Goal: Task Accomplishment & Management: Complete application form

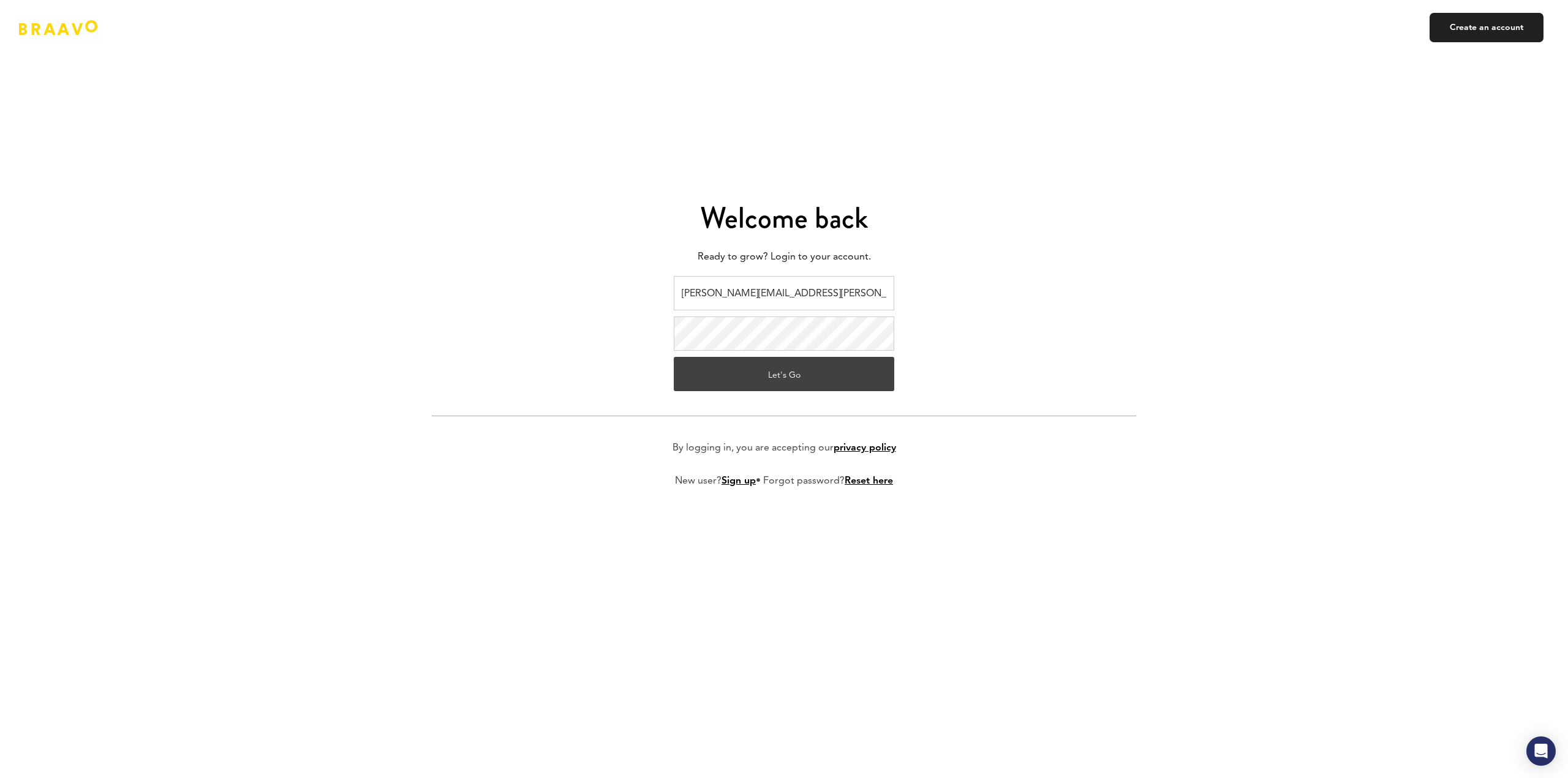
click at [794, 373] on button "Let's Go" at bounding box center [784, 374] width 220 height 34
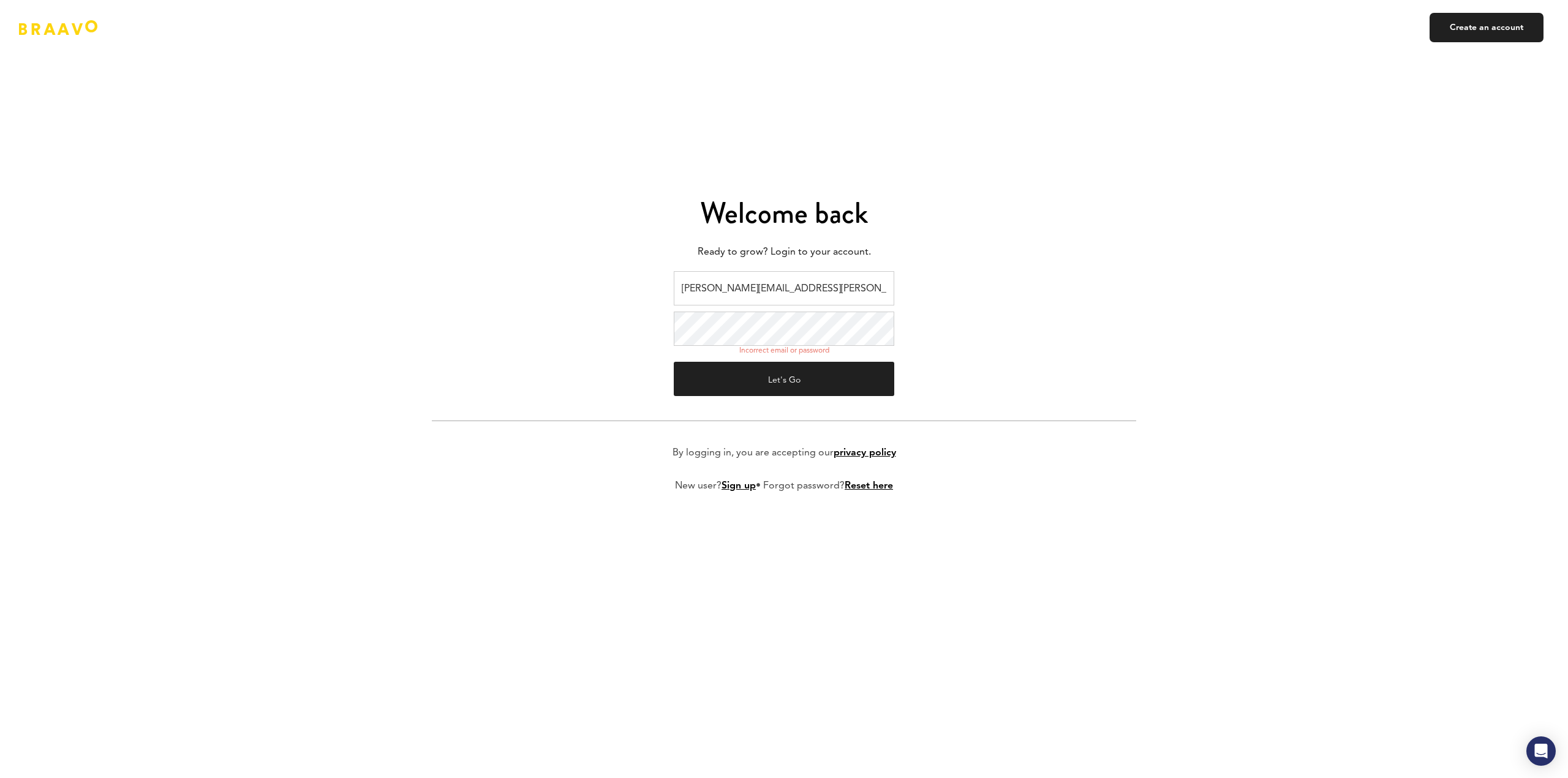
click at [982, 358] on form "lucas@endel.io Incorrect email or password Let's Go By logging in, you are acce…" at bounding box center [783, 391] width 704 height 241
click at [866, 376] on button "Let's Go" at bounding box center [784, 379] width 220 height 34
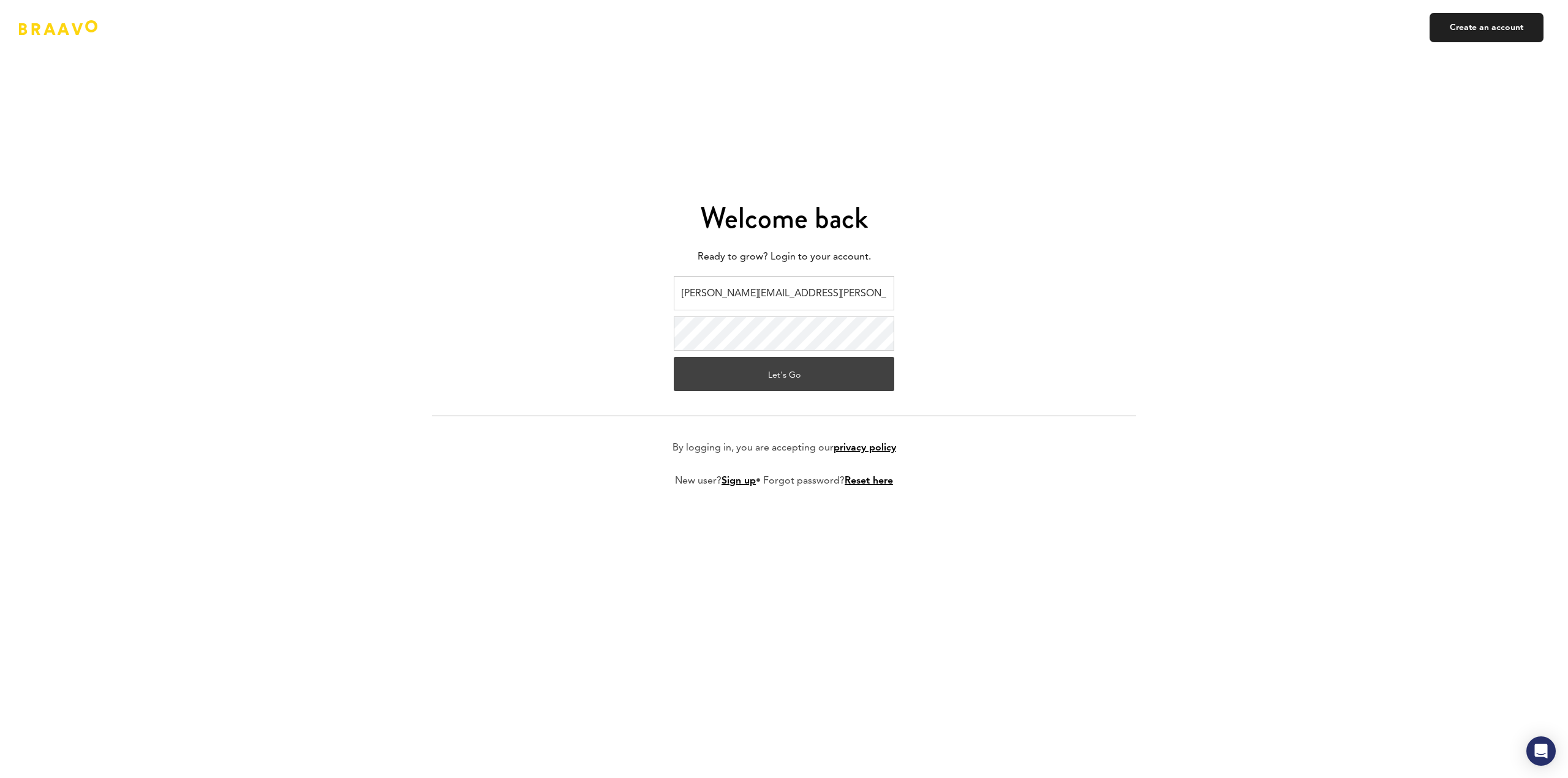
click at [695, 380] on button "Let's Go" at bounding box center [784, 374] width 220 height 34
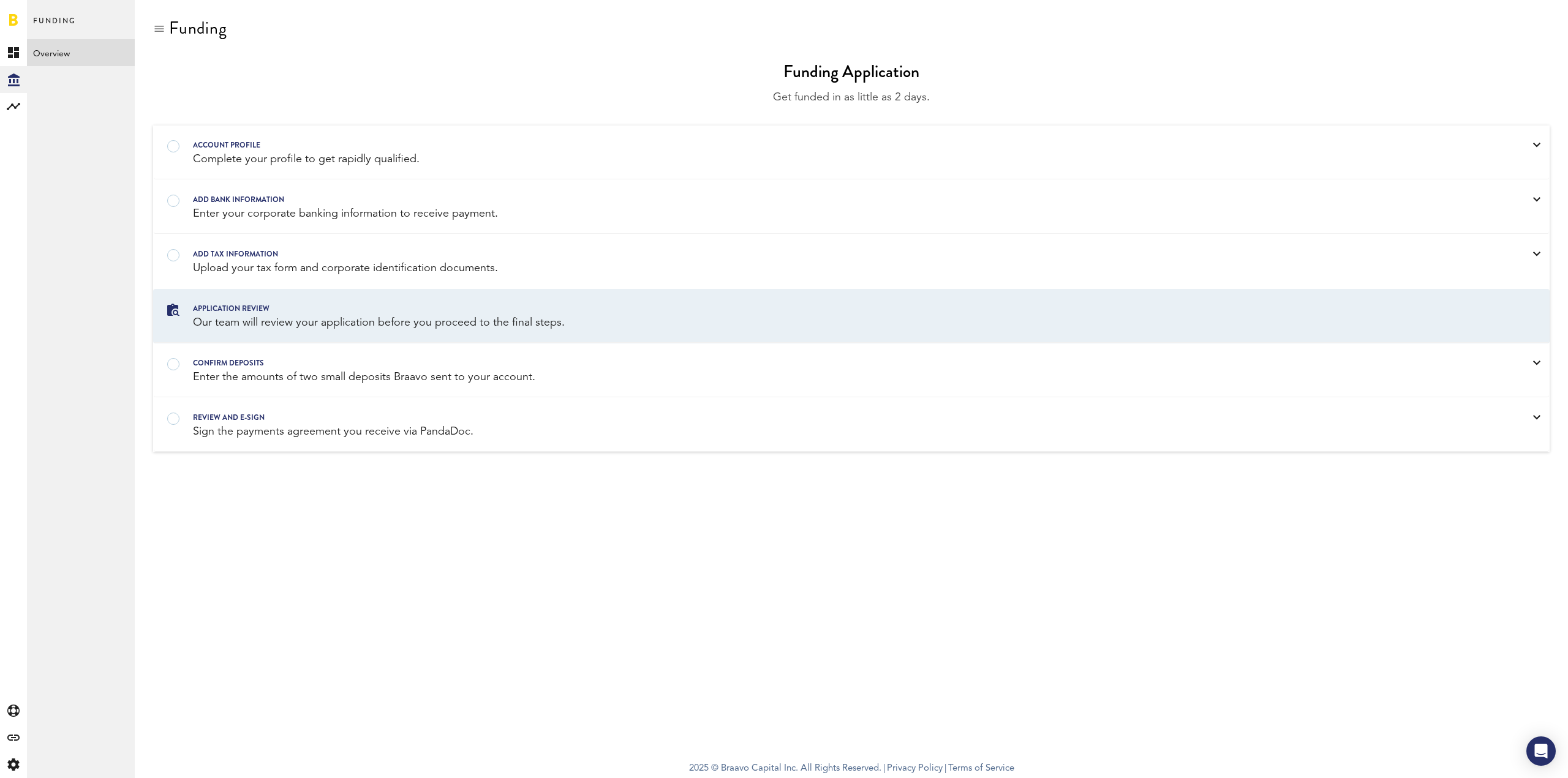
click at [869, 78] on div "Funding Application" at bounding box center [852, 72] width 136 height 25
click at [736, 166] on div "Complete your profile to get rapidly qualified." at bounding box center [836, 159] width 1286 height 15
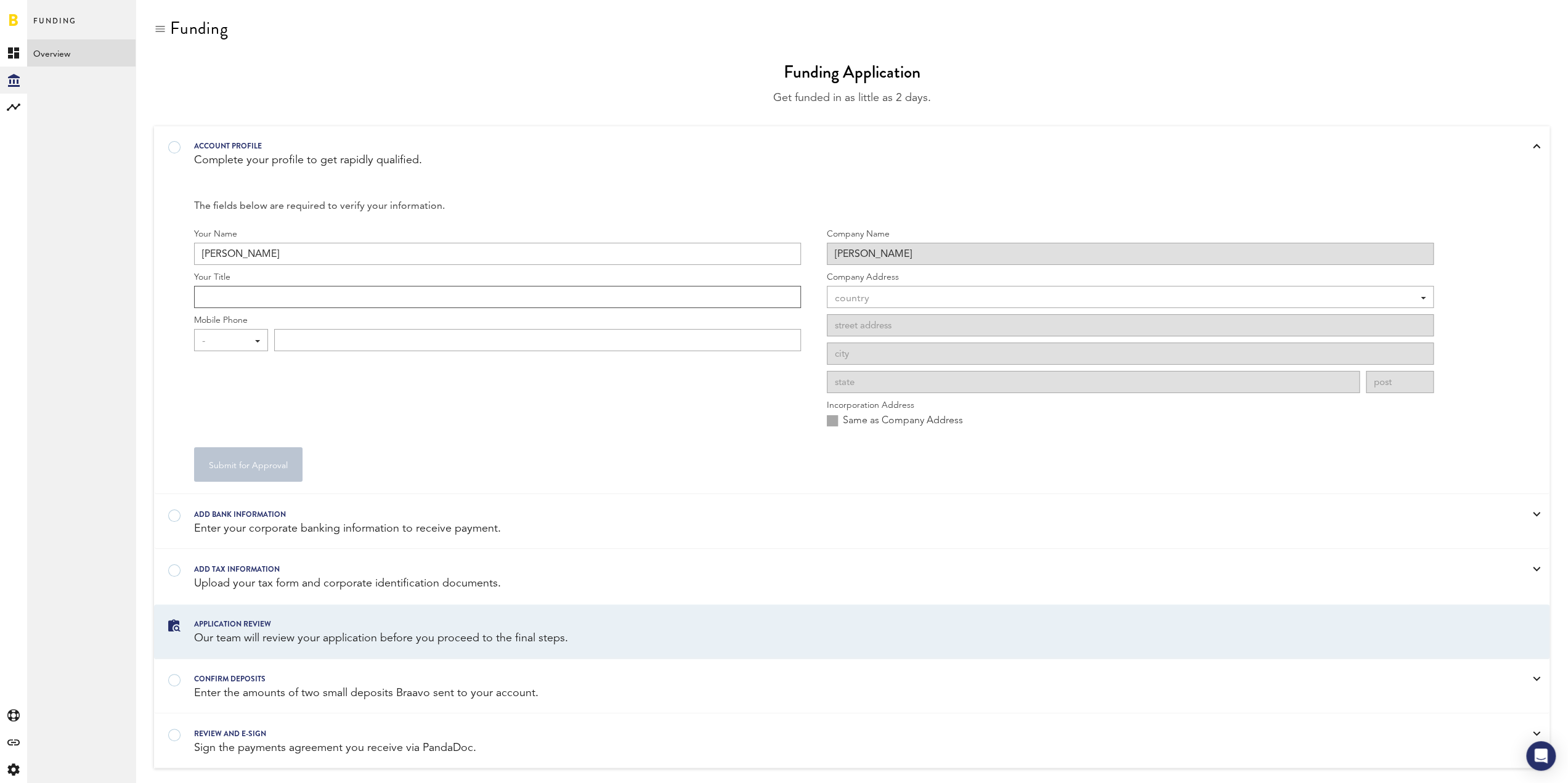
click at [471, 295] on input "Your Title" at bounding box center [498, 297] width 607 height 22
type input "CFO"
click at [260, 348] on div "- - +1 +1 +43 +54 +375 +32 +1 +359 +357 +420 +45 +372 +358 +33 +49 +350 +30 +85…" at bounding box center [231, 340] width 74 height 22
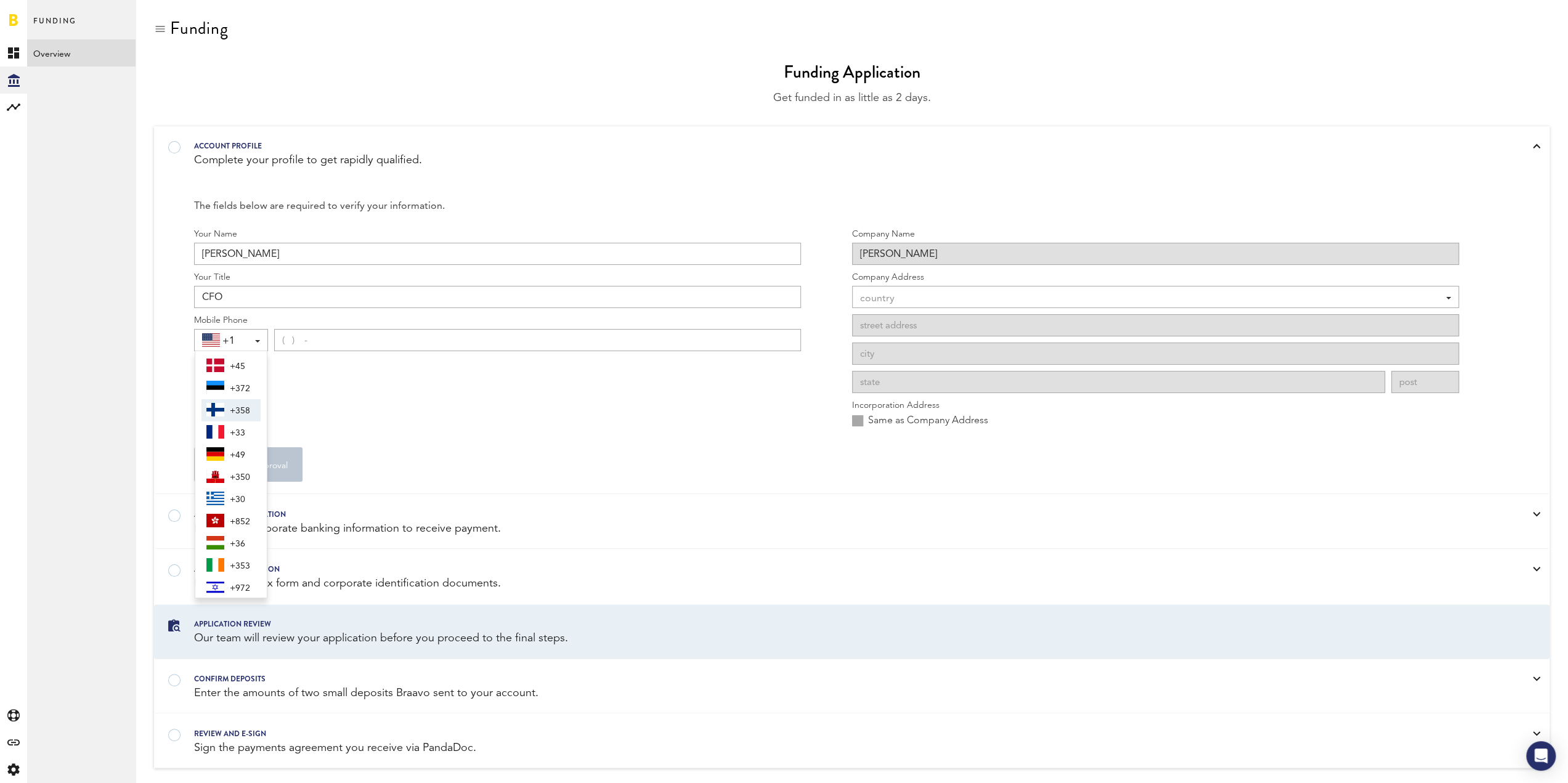
scroll to position [308, 0]
click at [209, 373] on img at bounding box center [215, 371] width 18 height 16
click at [345, 337] on input "( )" at bounding box center [538, 340] width 527 height 22
type input "(017) 24547026"
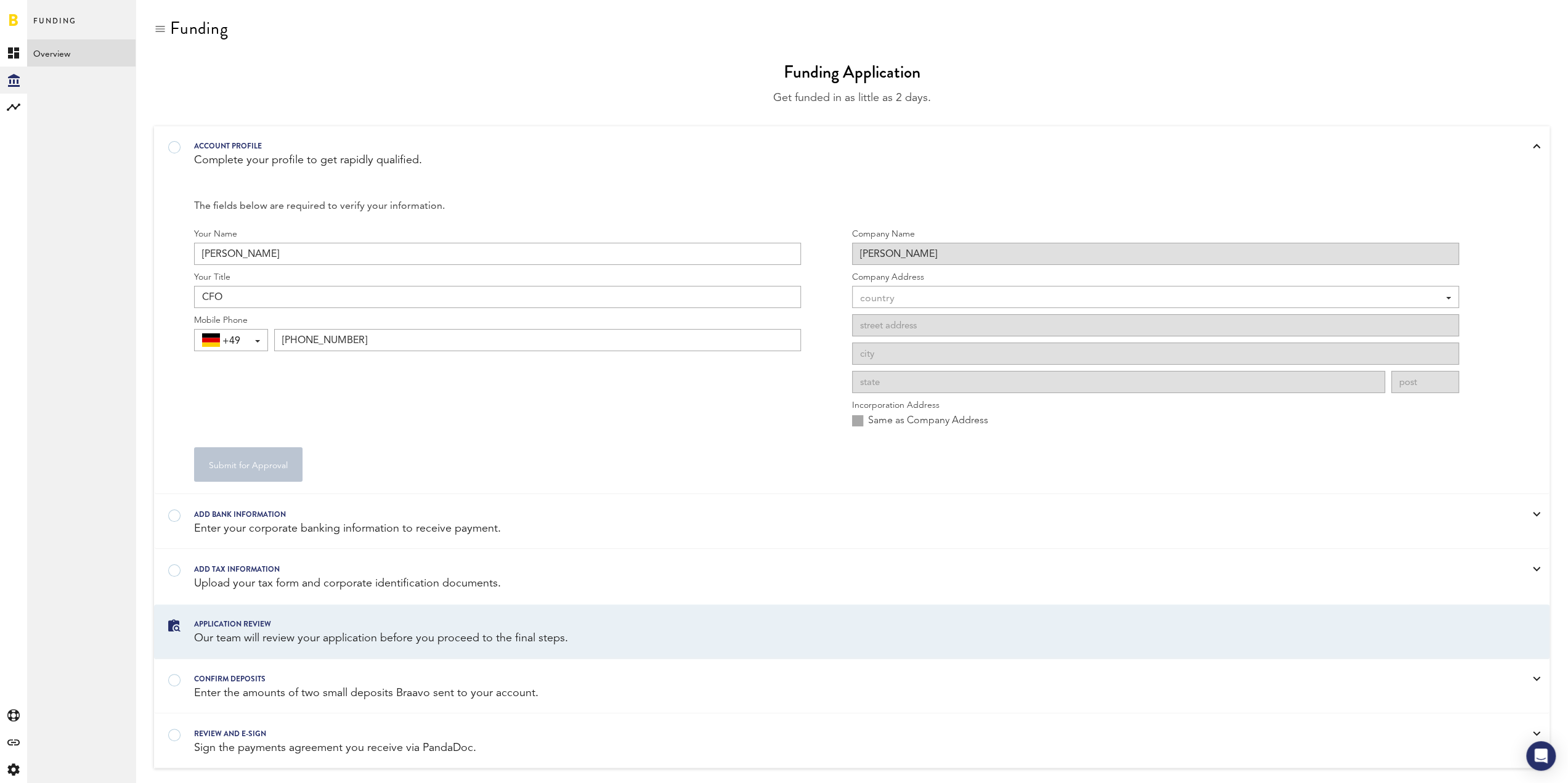
click at [386, 369] on div "Your Name Lucas de Jong Your Title CFO Mobile Phone +49 +1 +1 +43 +54 +375 +32 …" at bounding box center [498, 331] width 607 height 207
click at [949, 296] on div "country" at bounding box center [1149, 299] width 579 height 21
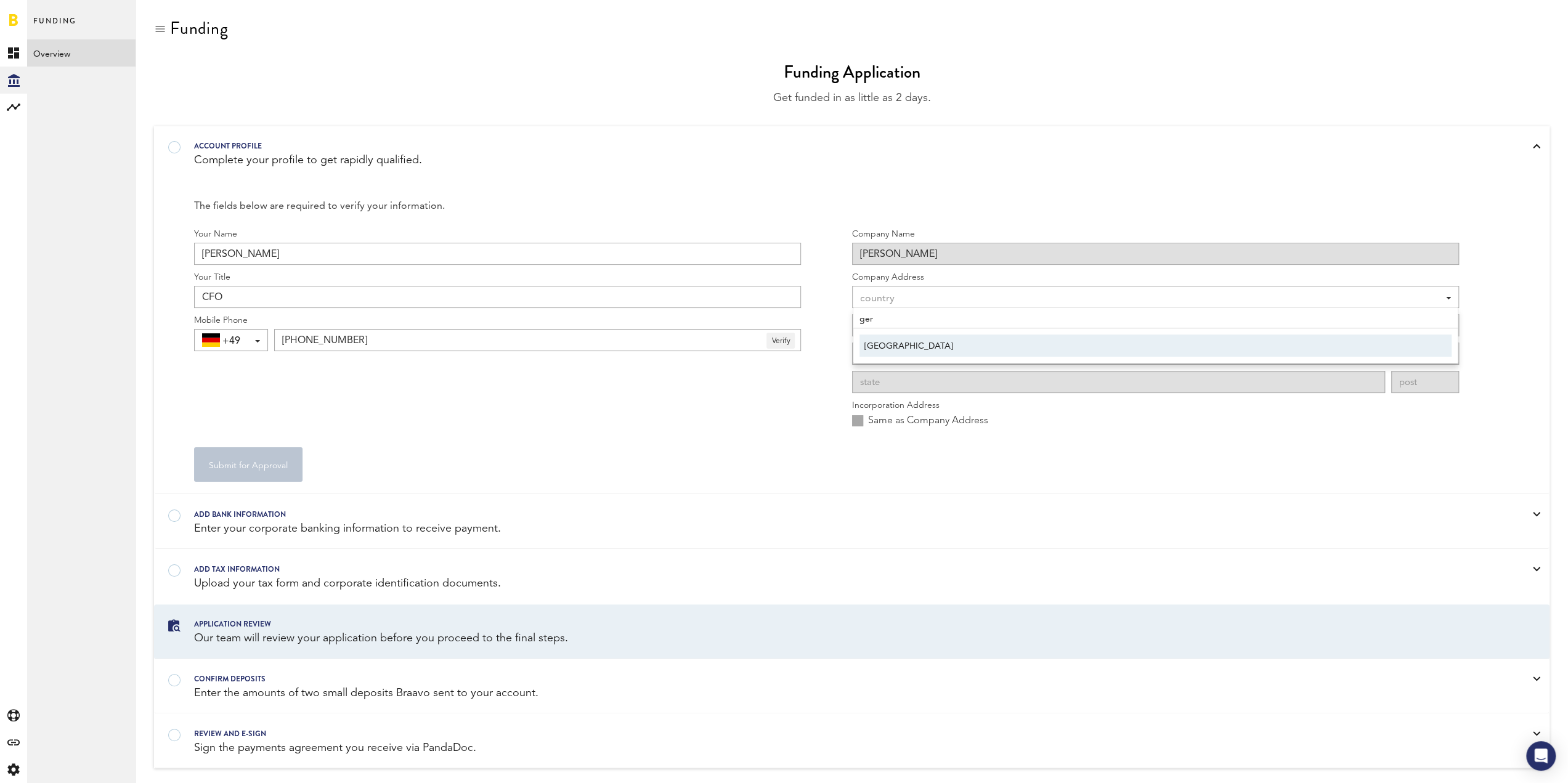
type input "ger"
click at [923, 350] on span "[GEOGRAPHIC_DATA]" at bounding box center [1156, 346] width 582 height 21
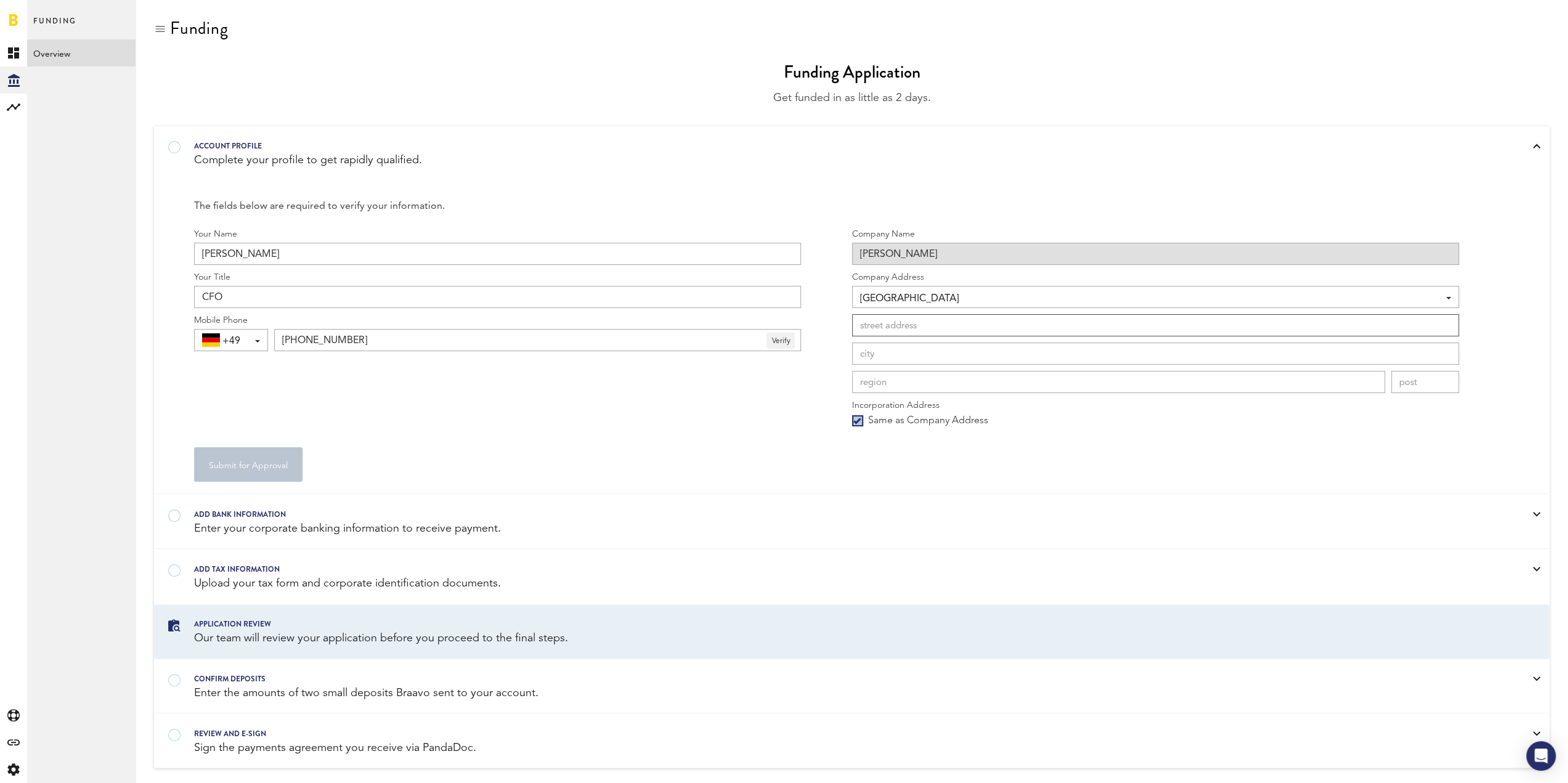
click at [910, 333] on input at bounding box center [1156, 325] width 607 height 22
type input "sophienstrasse 21"
type input "Berlin"
type input "10178"
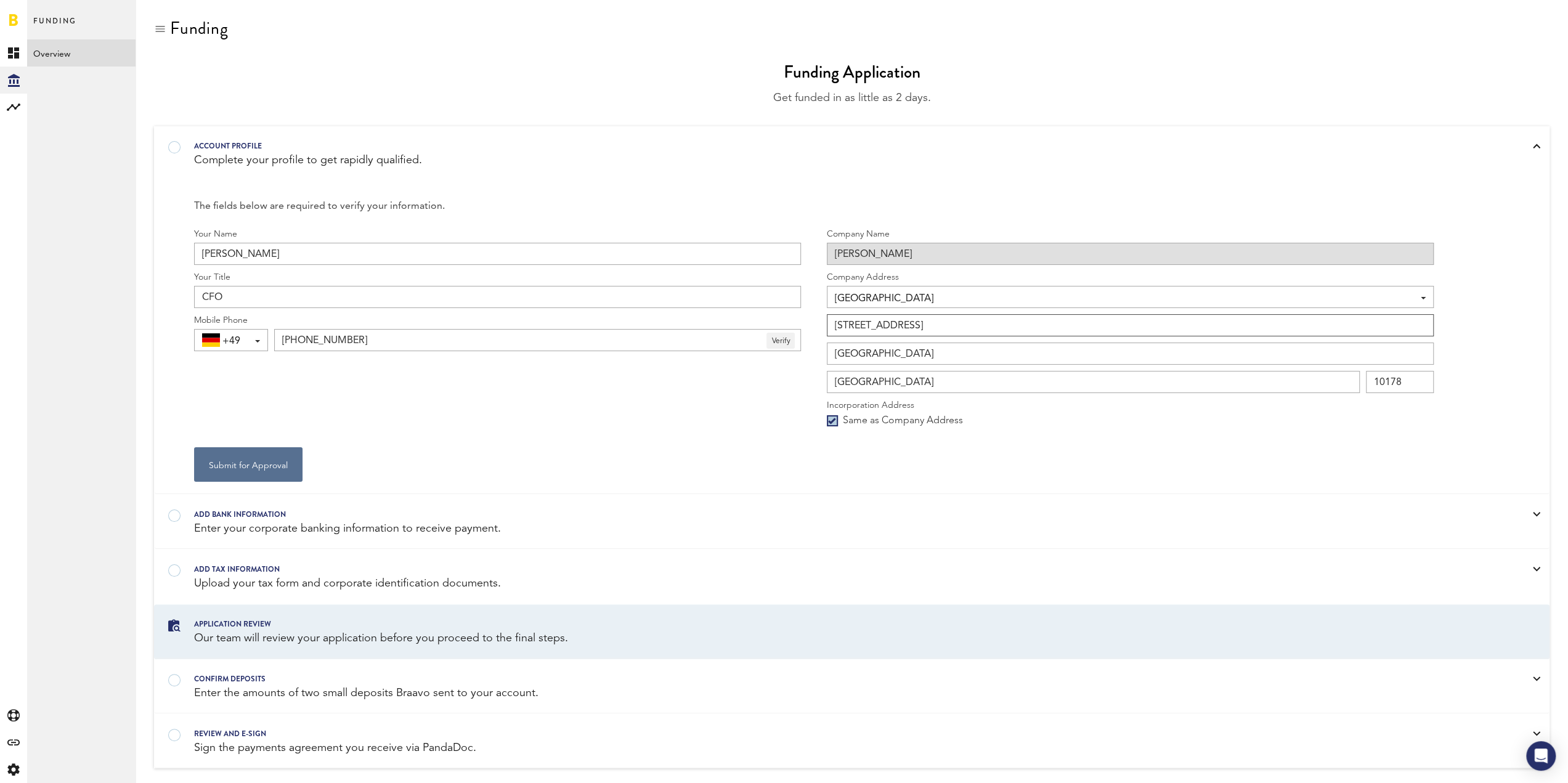
drag, startPoint x: 839, startPoint y: 326, endPoint x: 812, endPoint y: 338, distance: 29.5
click at [828, 326] on input "sophienstrasse 21" at bounding box center [1130, 325] width 607 height 22
type input "Sophienstrasse 21"
click at [760, 405] on div "Your Name Lucas de Jong Your Title CFO Mobile Phone +49 +1 +1 +43 +54 +375 +32 …" at bounding box center [498, 331] width 607 height 207
click at [271, 474] on button "Submit for Approval" at bounding box center [249, 464] width 108 height 34
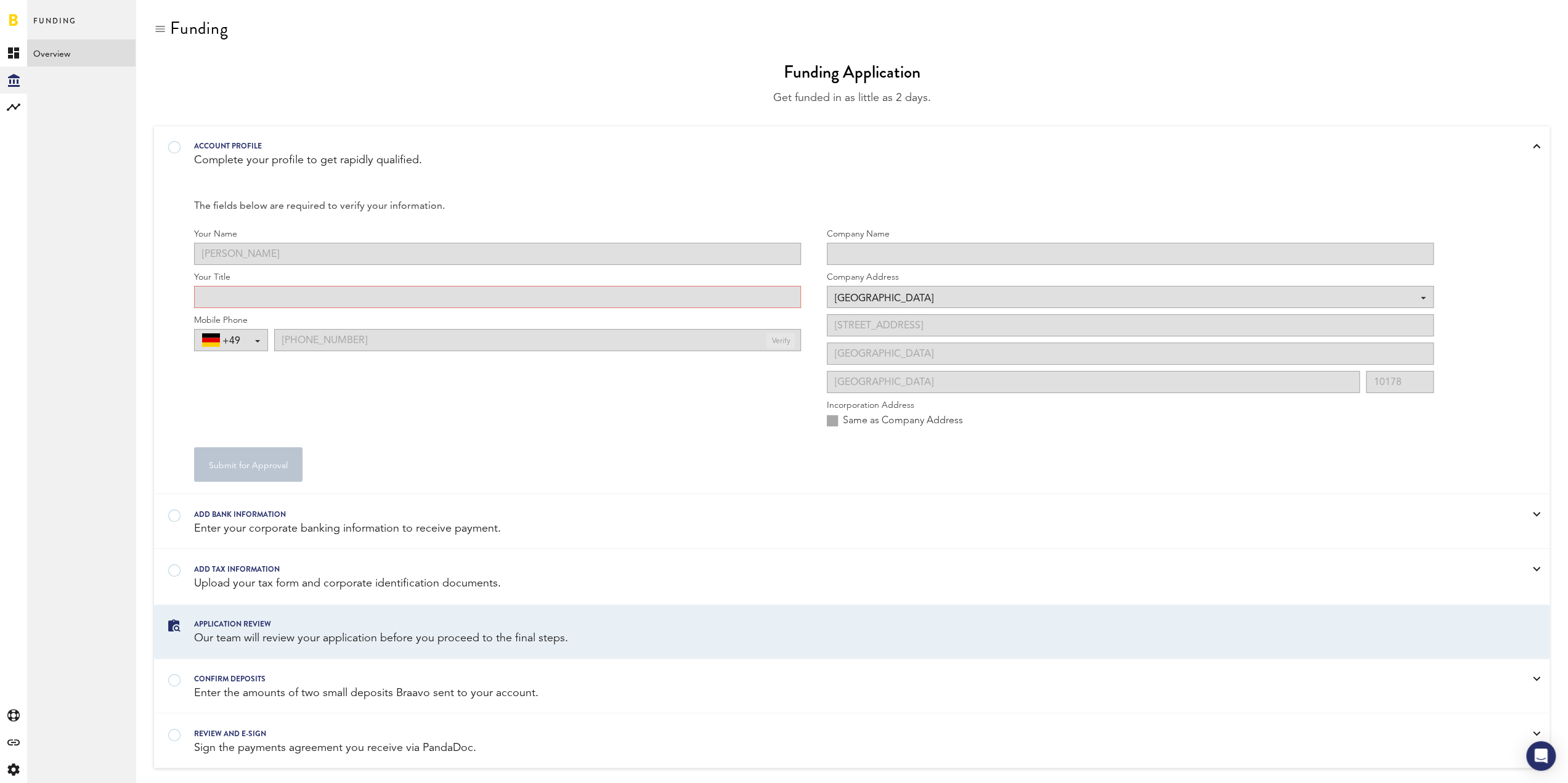
type input "CFO"
type input "[PERSON_NAME]"
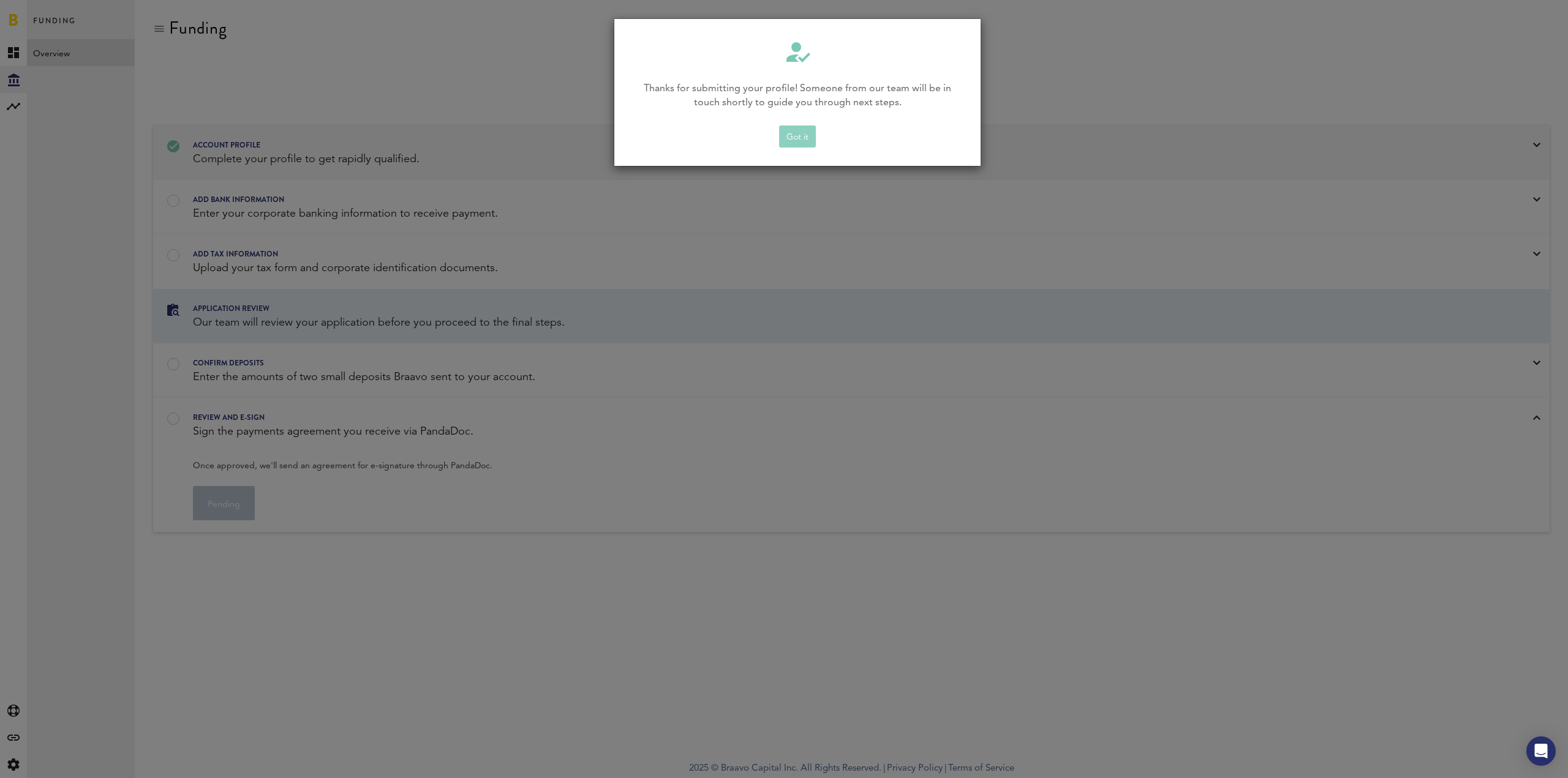
click at [803, 139] on button "Got it" at bounding box center [797, 137] width 37 height 22
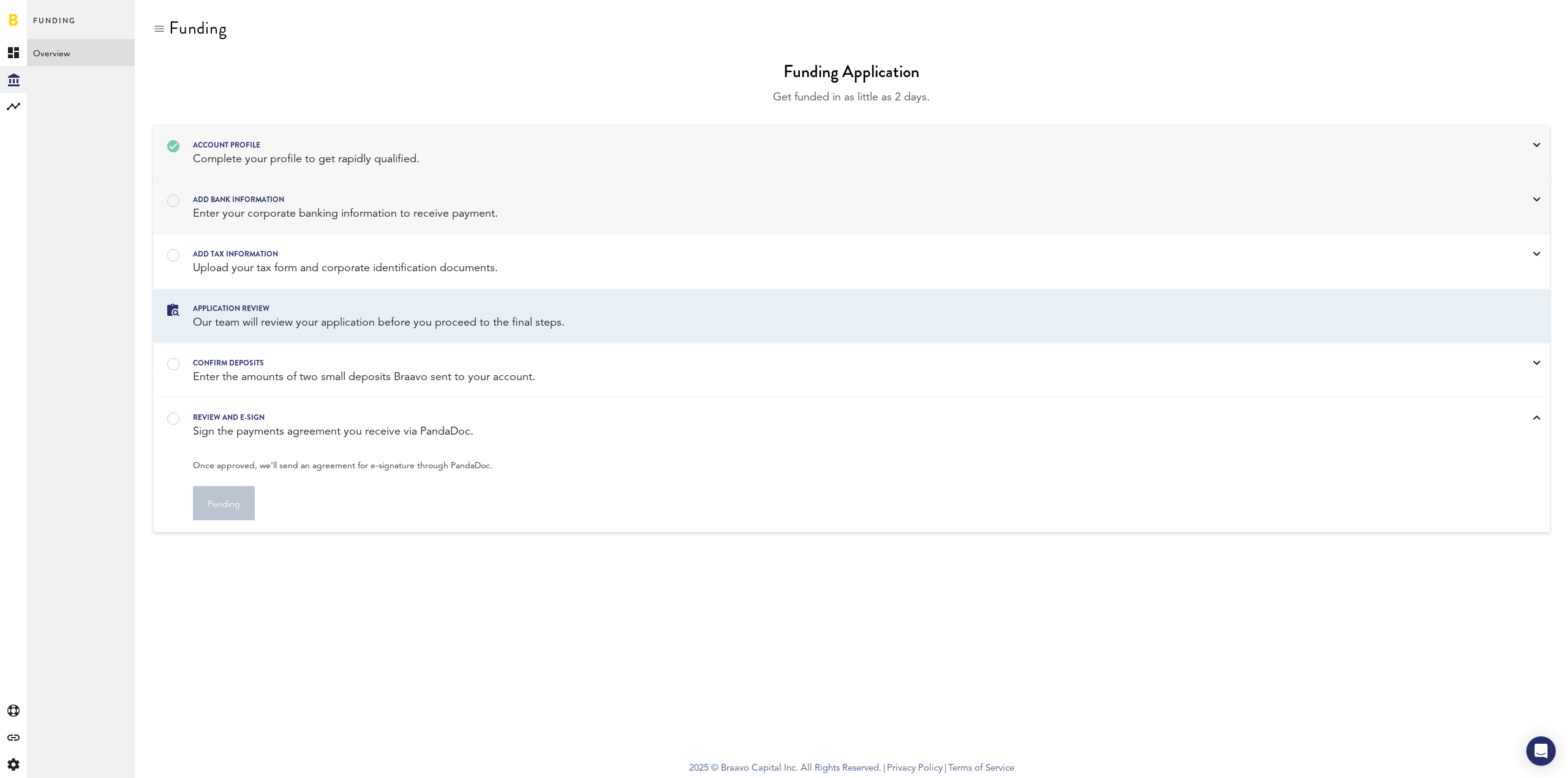
click at [273, 215] on div "Enter your corporate banking information to receive payment." at bounding box center [836, 214] width 1286 height 15
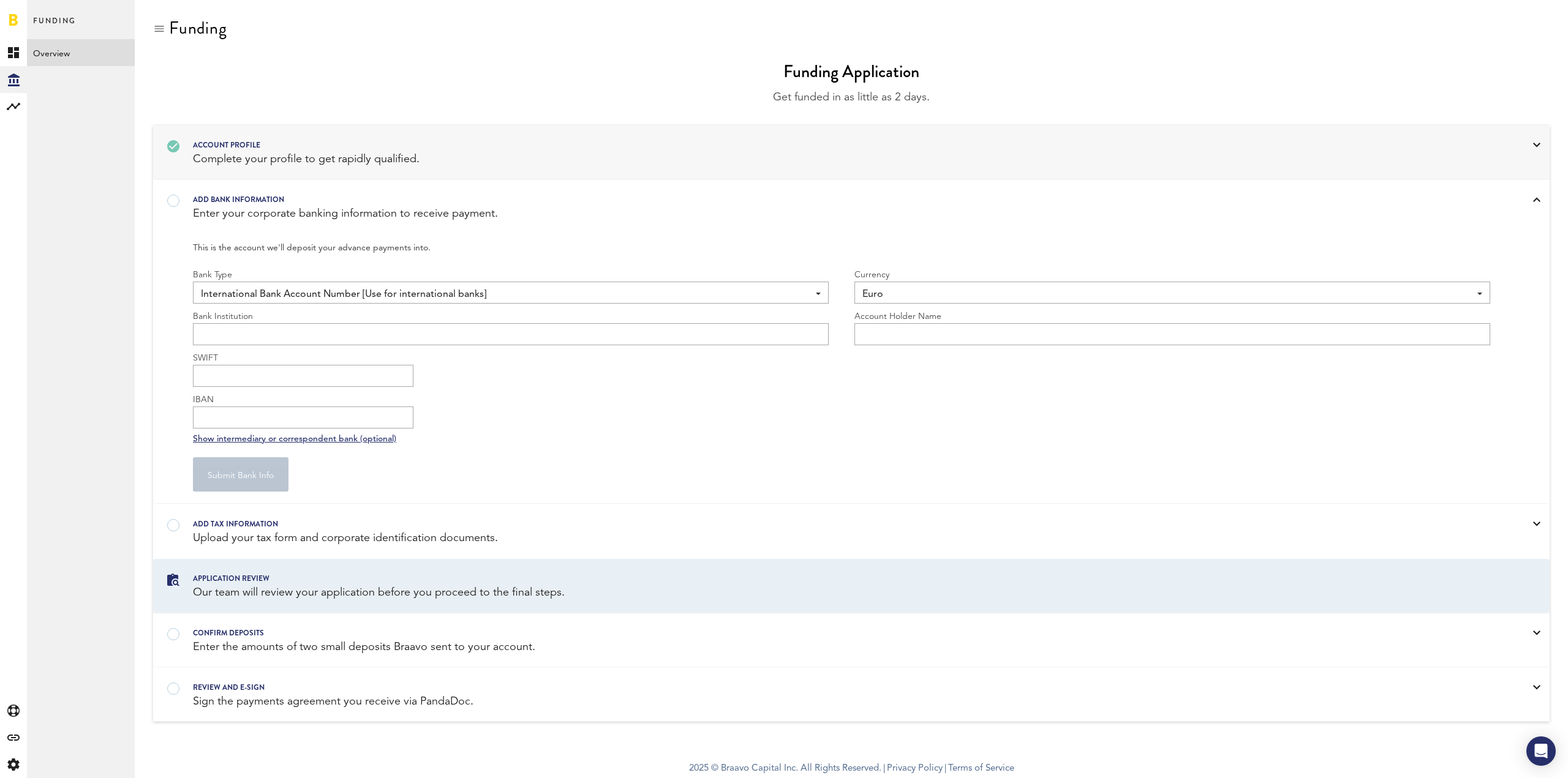
click at [989, 292] on span "Euro" at bounding box center [1166, 295] width 608 height 21
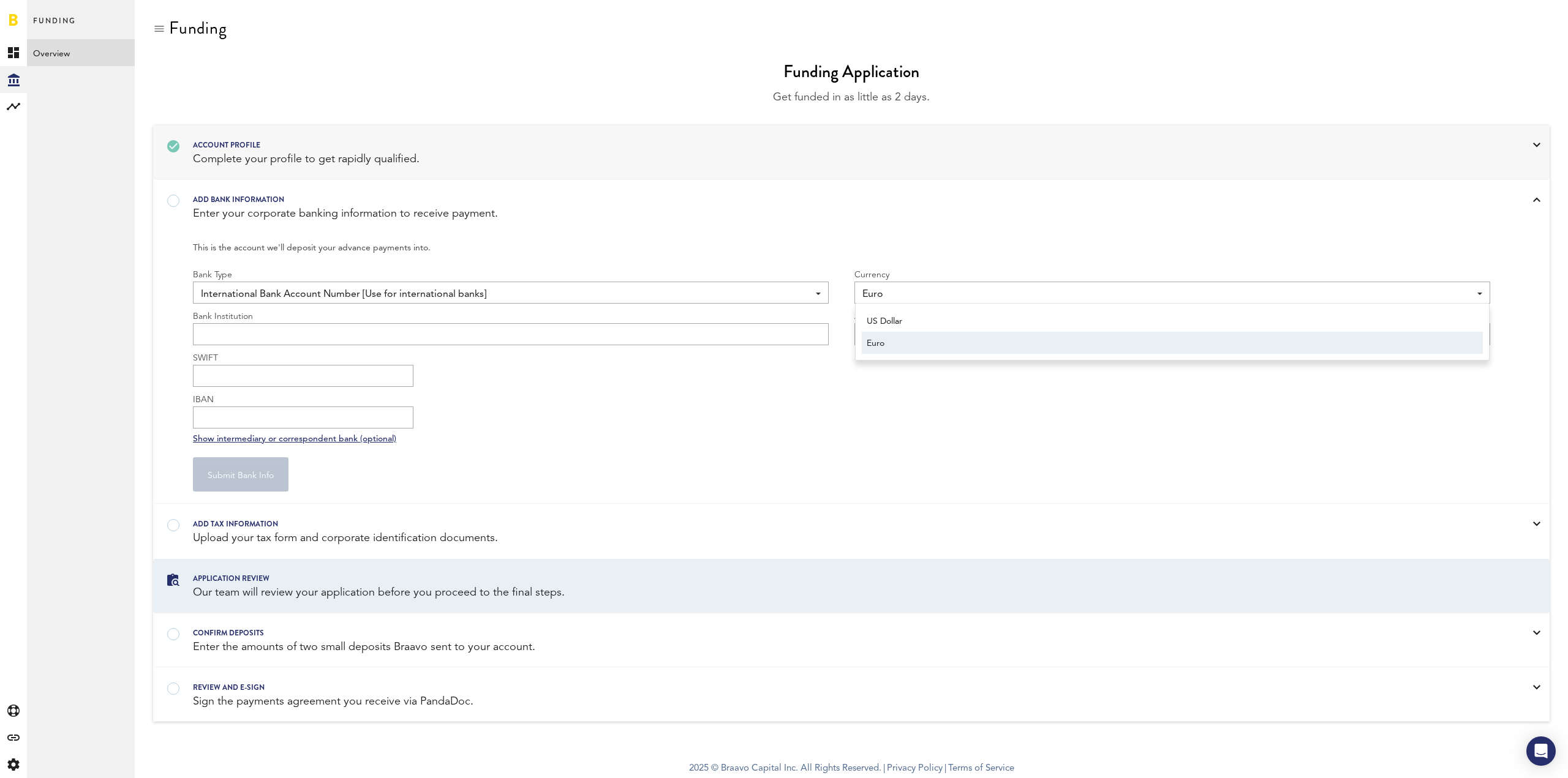
click at [989, 292] on span "Euro" at bounding box center [1166, 295] width 608 height 21
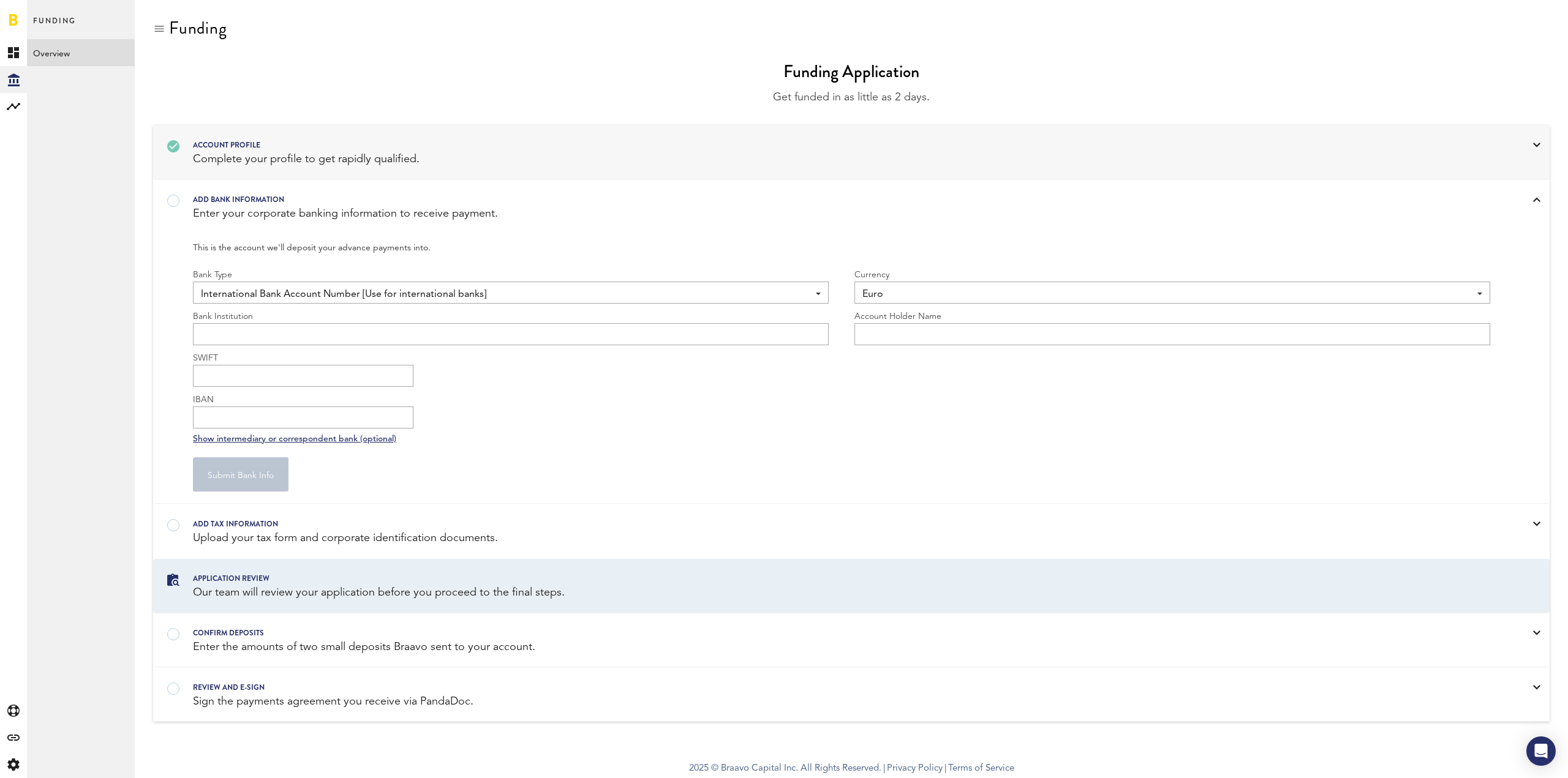
click at [679, 300] on span "International Bank Account Number [Use for international banks]" at bounding box center [504, 295] width 608 height 21
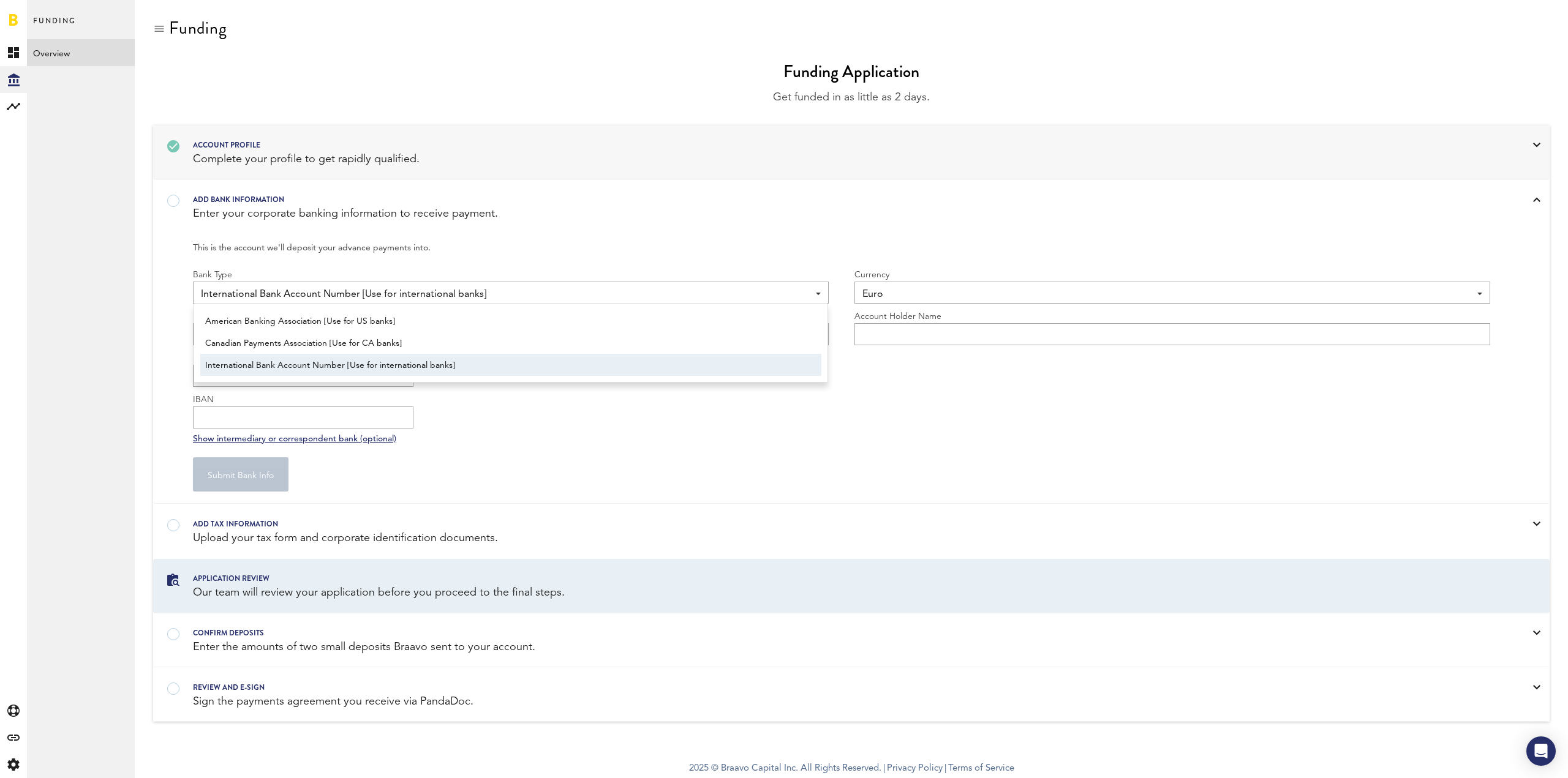
click at [679, 300] on span "International Bank Account Number [Use for international banks]" at bounding box center [504, 295] width 608 height 21
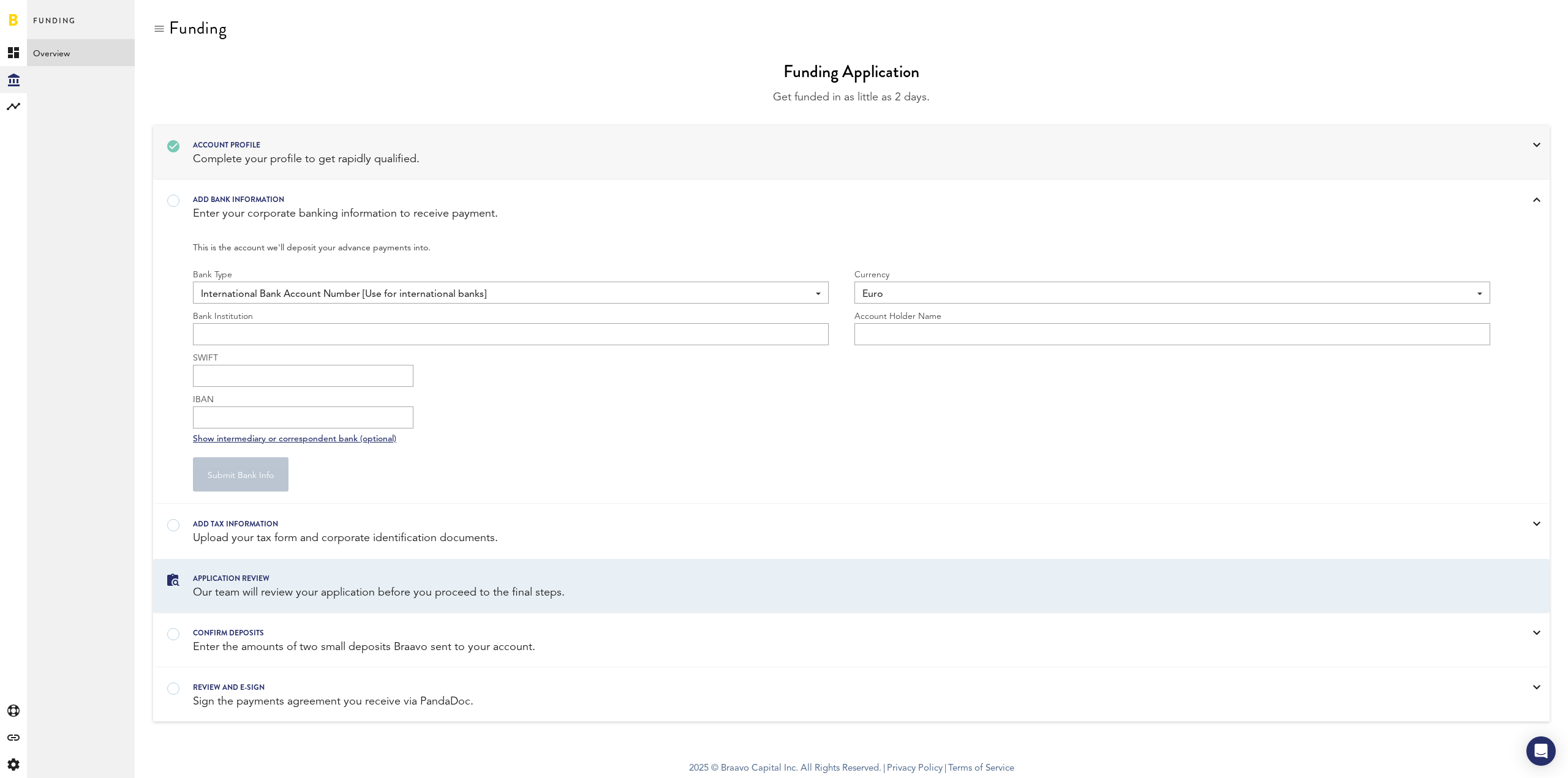
click at [679, 299] on span "International Bank Account Number [Use for international banks]" at bounding box center [504, 295] width 608 height 21
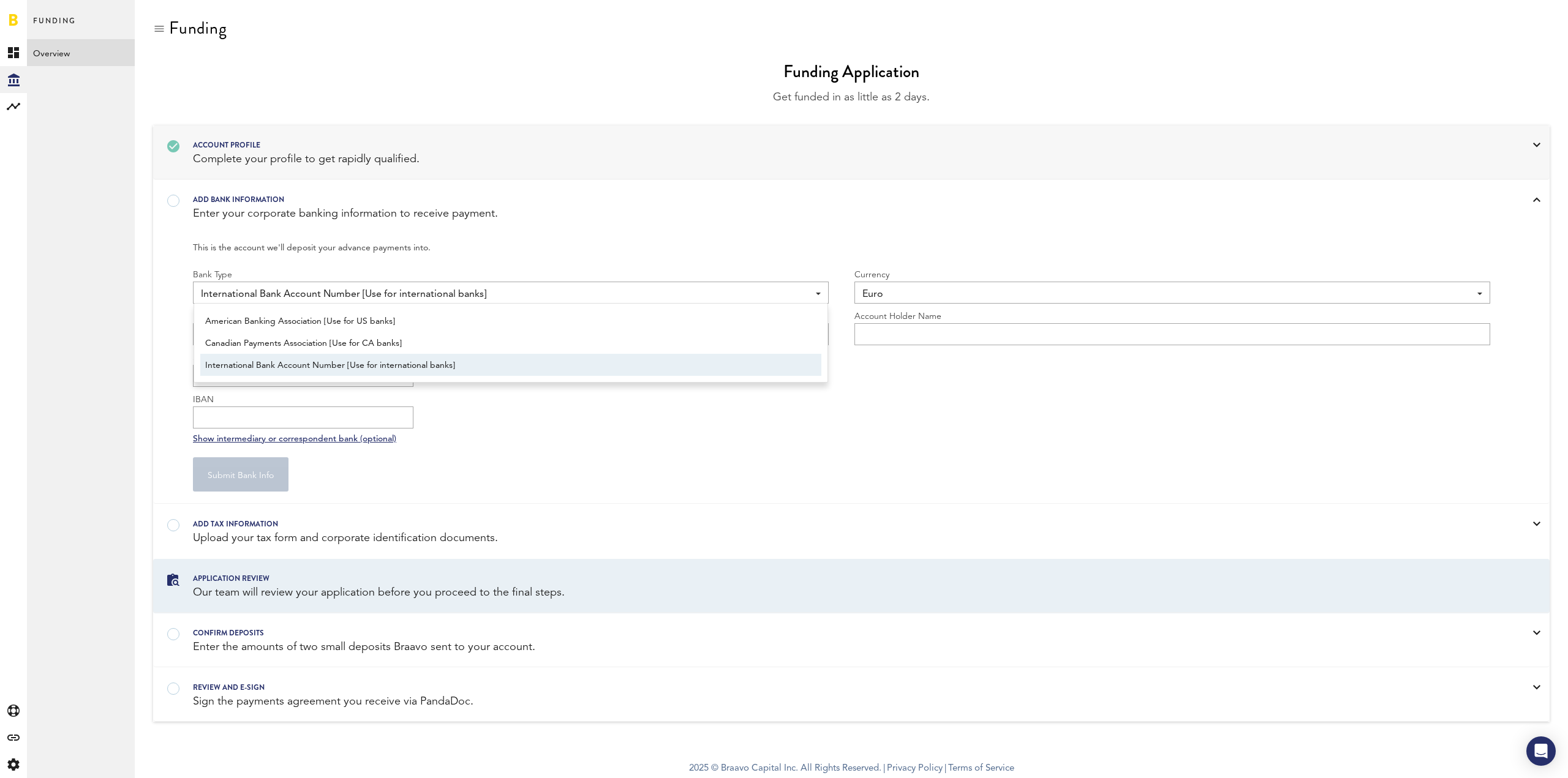
click at [655, 365] on span "International Bank Account Number [Use for international banks]" at bounding box center [510, 366] width 611 height 21
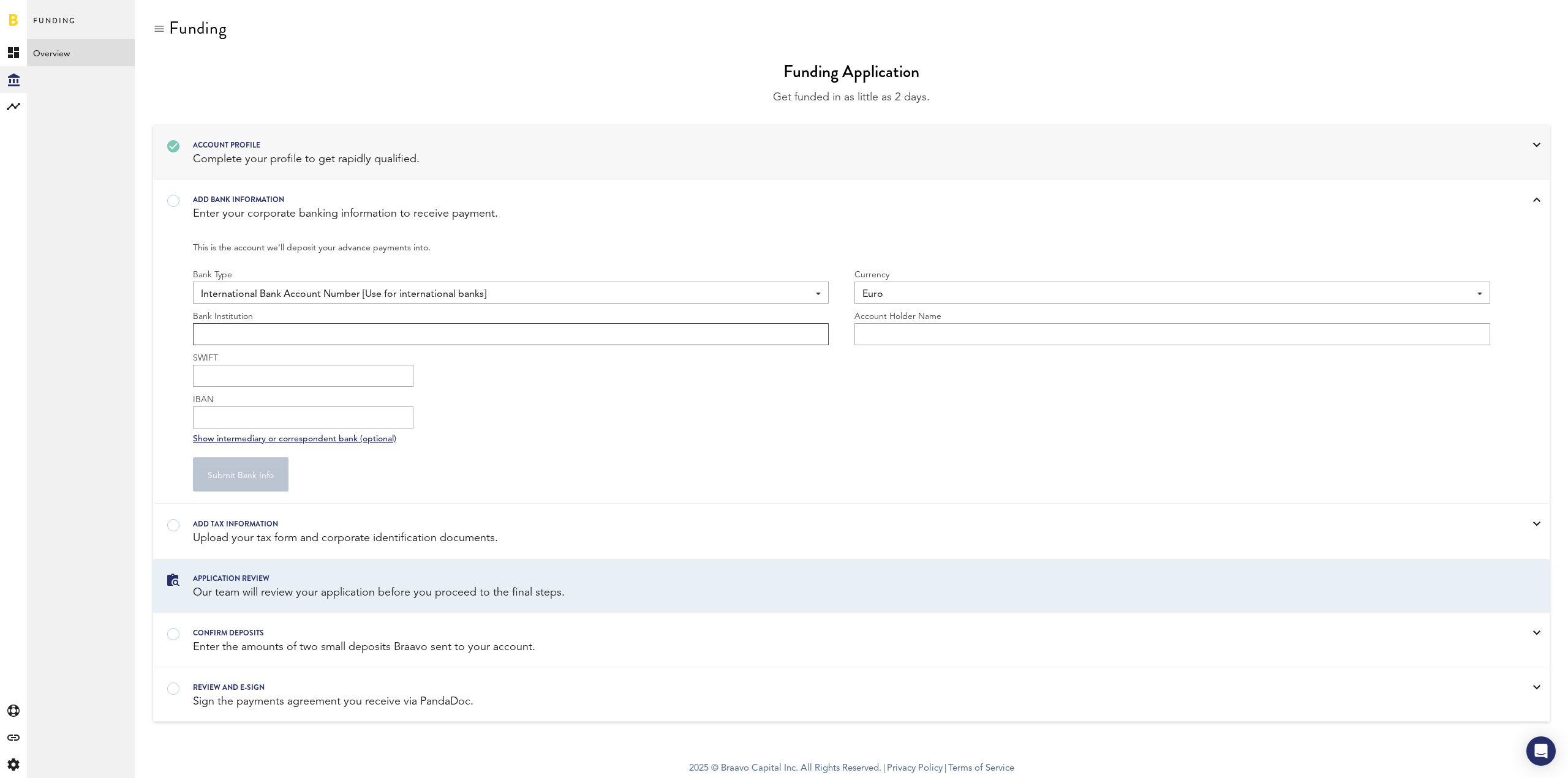
click at [528, 339] on input "text" at bounding box center [511, 334] width 636 height 22
paste input "DE61 1005 0000 0190 7085 22"
type input "DE61 1005 0000 0190 7085 22"
click at [550, 394] on div "SWIFT IBAN" at bounding box center [842, 390] width 1297 height 77
drag, startPoint x: 1036, startPoint y: 336, endPoint x: 1012, endPoint y: 296, distance: 46.6
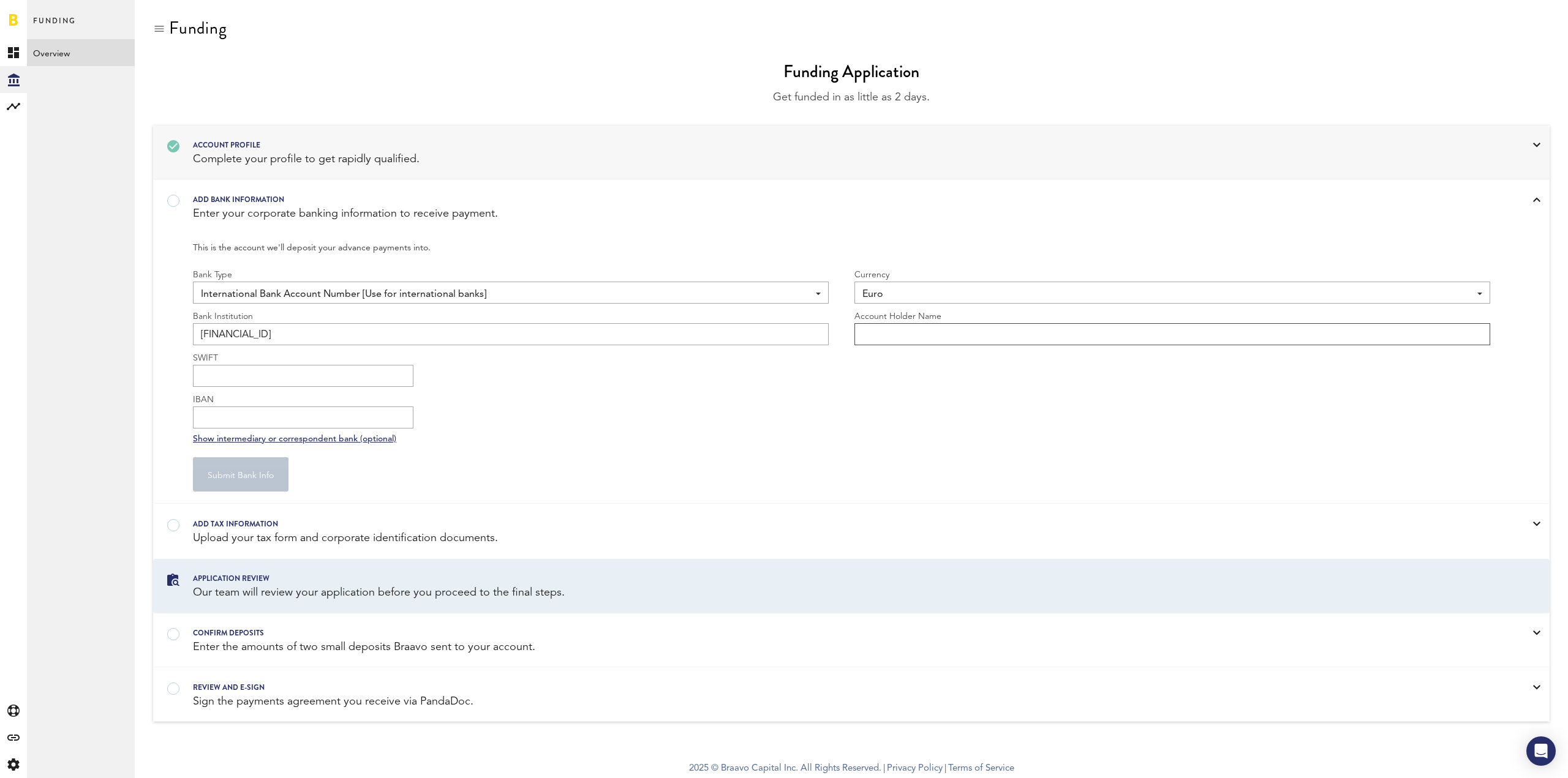
click at [1036, 336] on input "text" at bounding box center [1172, 334] width 636 height 22
type input "Endel Sound GmbH"
drag, startPoint x: 728, startPoint y: 357, endPoint x: 633, endPoint y: 344, distance: 95.9
click at [738, 358] on div "SWIFT IBAN" at bounding box center [842, 390] width 1297 height 77
click at [349, 366] on input "SWIFT" at bounding box center [303, 376] width 220 height 22
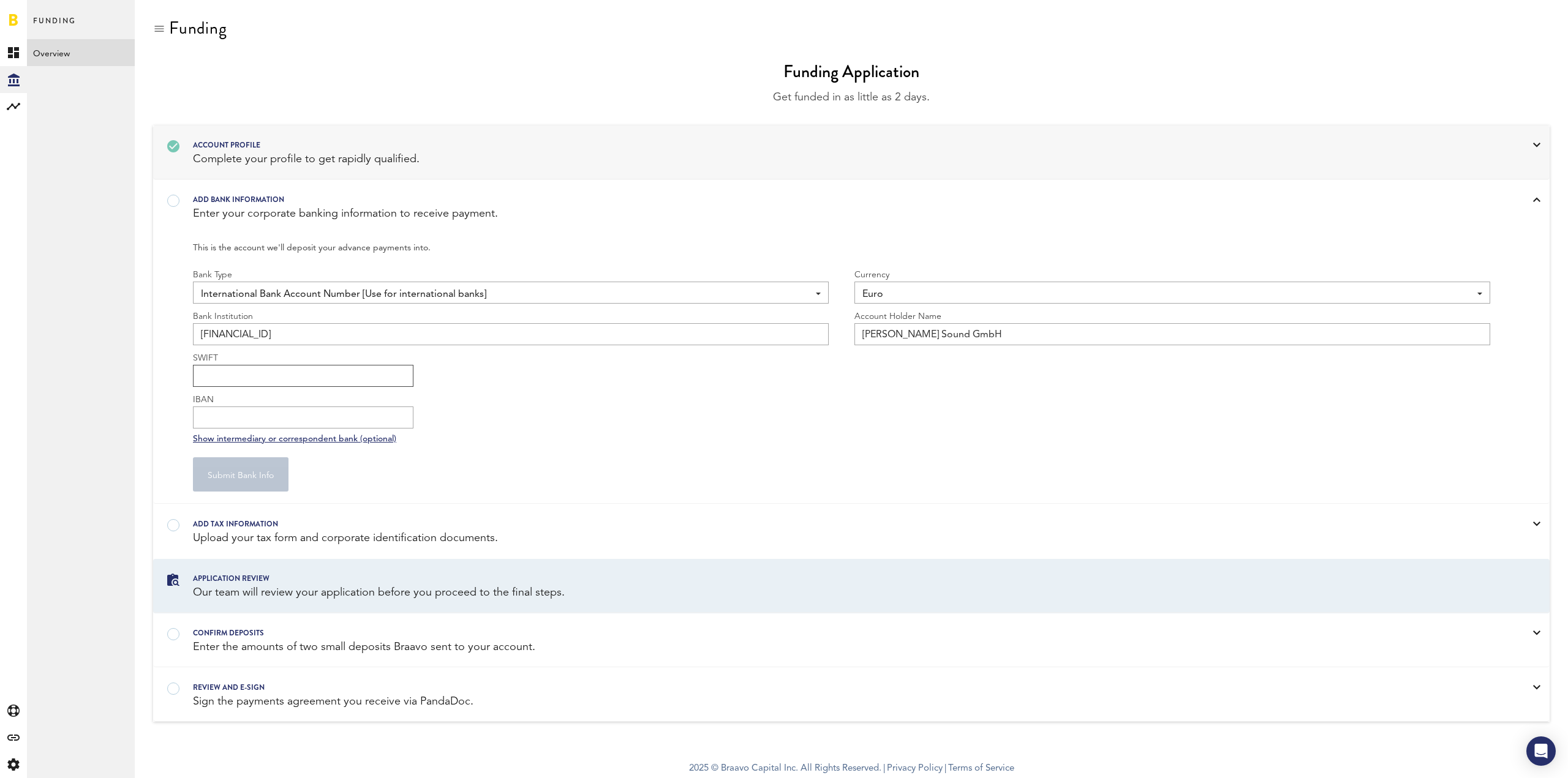
paste input "BELADEBEXXX"
type input "BELADEBEXXX"
drag, startPoint x: 115, startPoint y: 334, endPoint x: 51, endPoint y: 334, distance: 64.0
click at [51, 334] on div "Created with Sketch. Created with Sketch. Created with Sketch. Created with Ske…" at bounding box center [784, 389] width 1568 height 778
drag, startPoint x: 313, startPoint y: 420, endPoint x: 336, endPoint y: 380, distance: 46.1
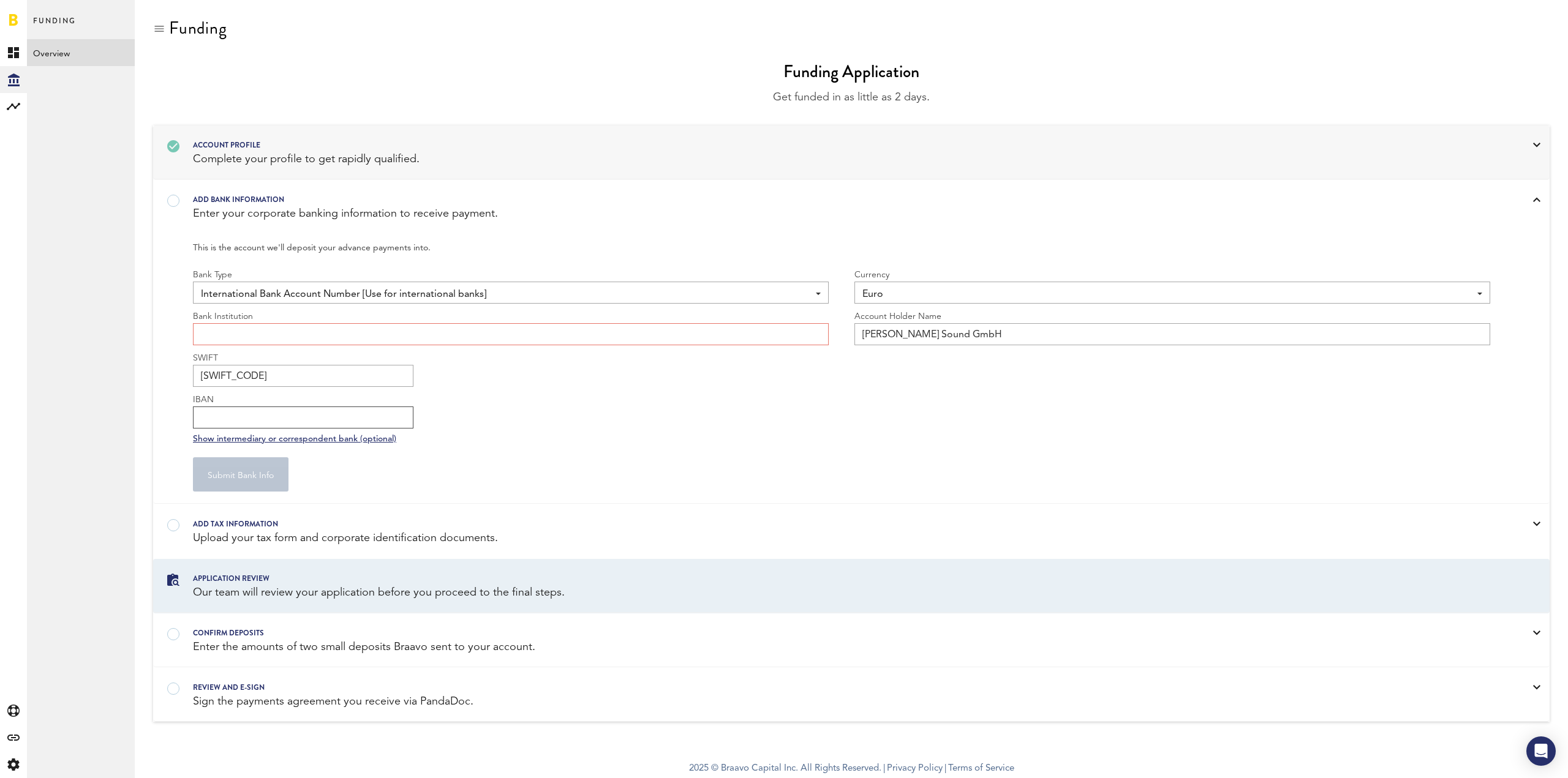
click at [315, 420] on input "IBAN" at bounding box center [303, 418] width 220 height 22
paste input "DE61 1005 0000 0190 7085 22"
type input "DE61 1005 0000 0190 7085 22"
click at [338, 333] on input "text" at bounding box center [511, 334] width 636 height 22
type input "Berliner Sparkasse"
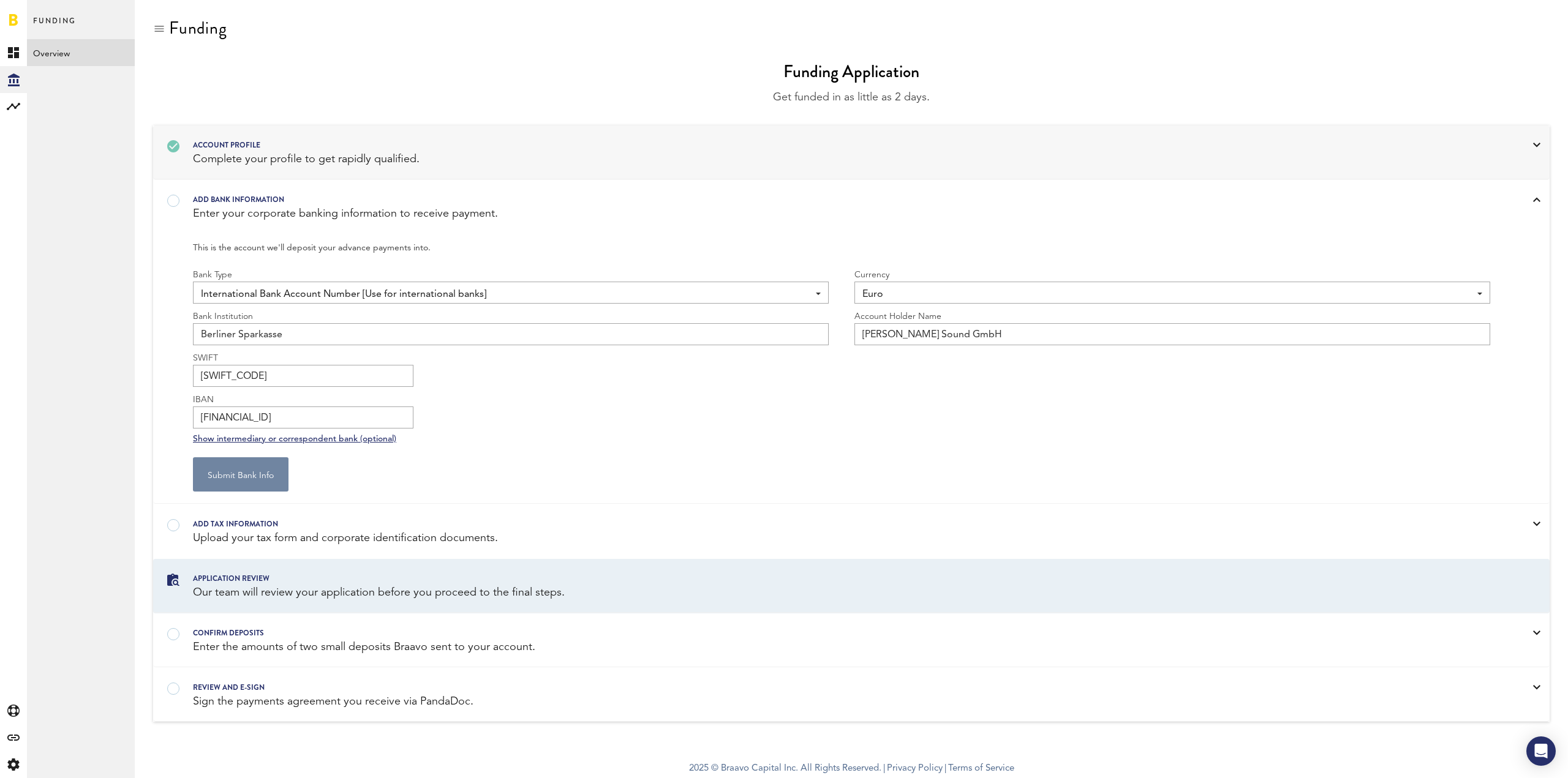
click at [211, 482] on button "Submit Bank Info" at bounding box center [241, 474] width 95 height 34
type input "**********"
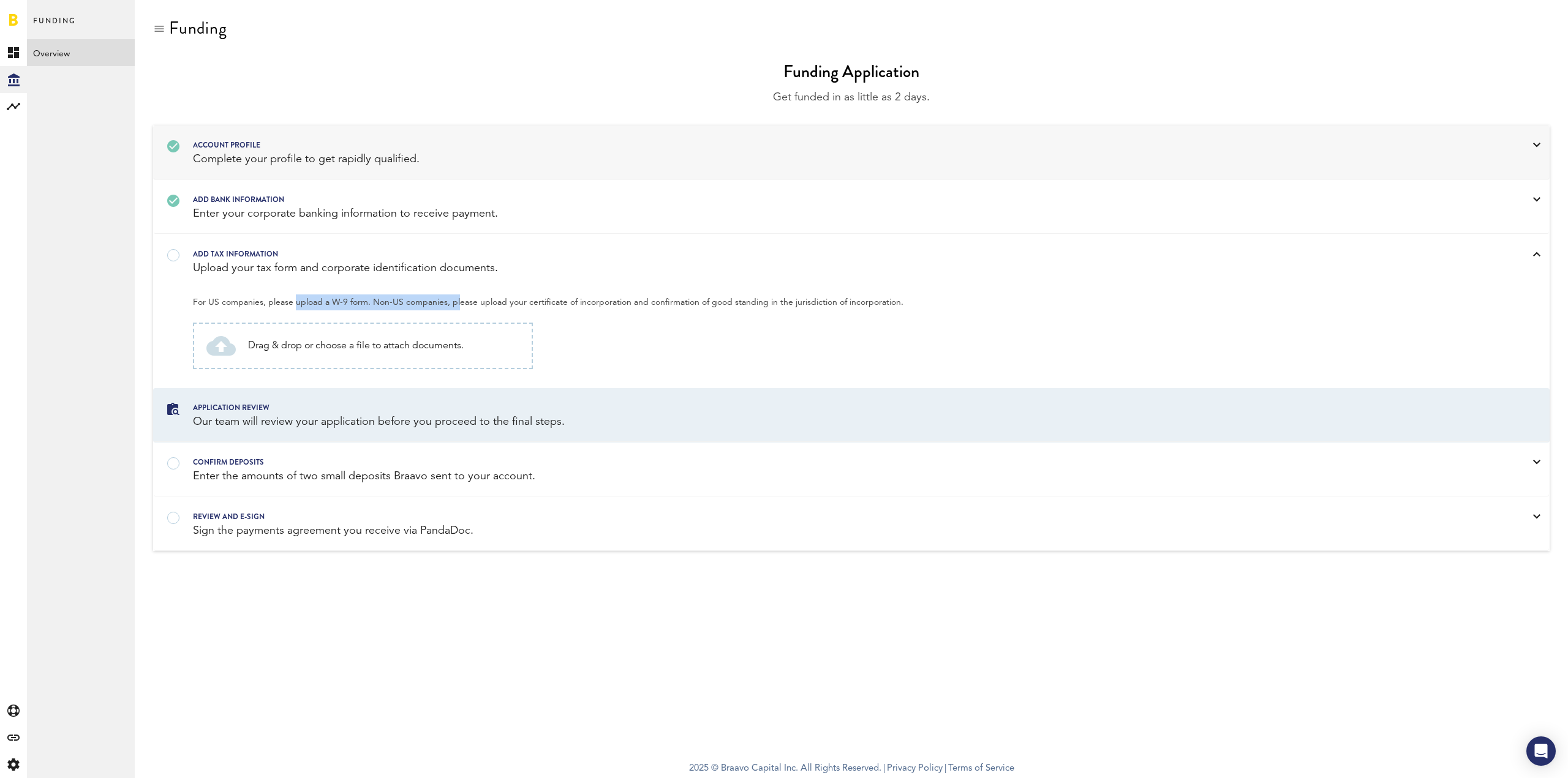
drag, startPoint x: 293, startPoint y: 303, endPoint x: 453, endPoint y: 306, distance: 160.0
click at [453, 306] on span "For US companies, please upload a W-9 form. Non-US companies, please upload you…" at bounding box center [826, 300] width 1266 height 22
drag, startPoint x: 450, startPoint y: 303, endPoint x: 262, endPoint y: 303, distance: 188.0
click at [262, 303] on span "For US companies, please upload a W-9 form. Non-US companies, please upload you…" at bounding box center [826, 300] width 1266 height 22
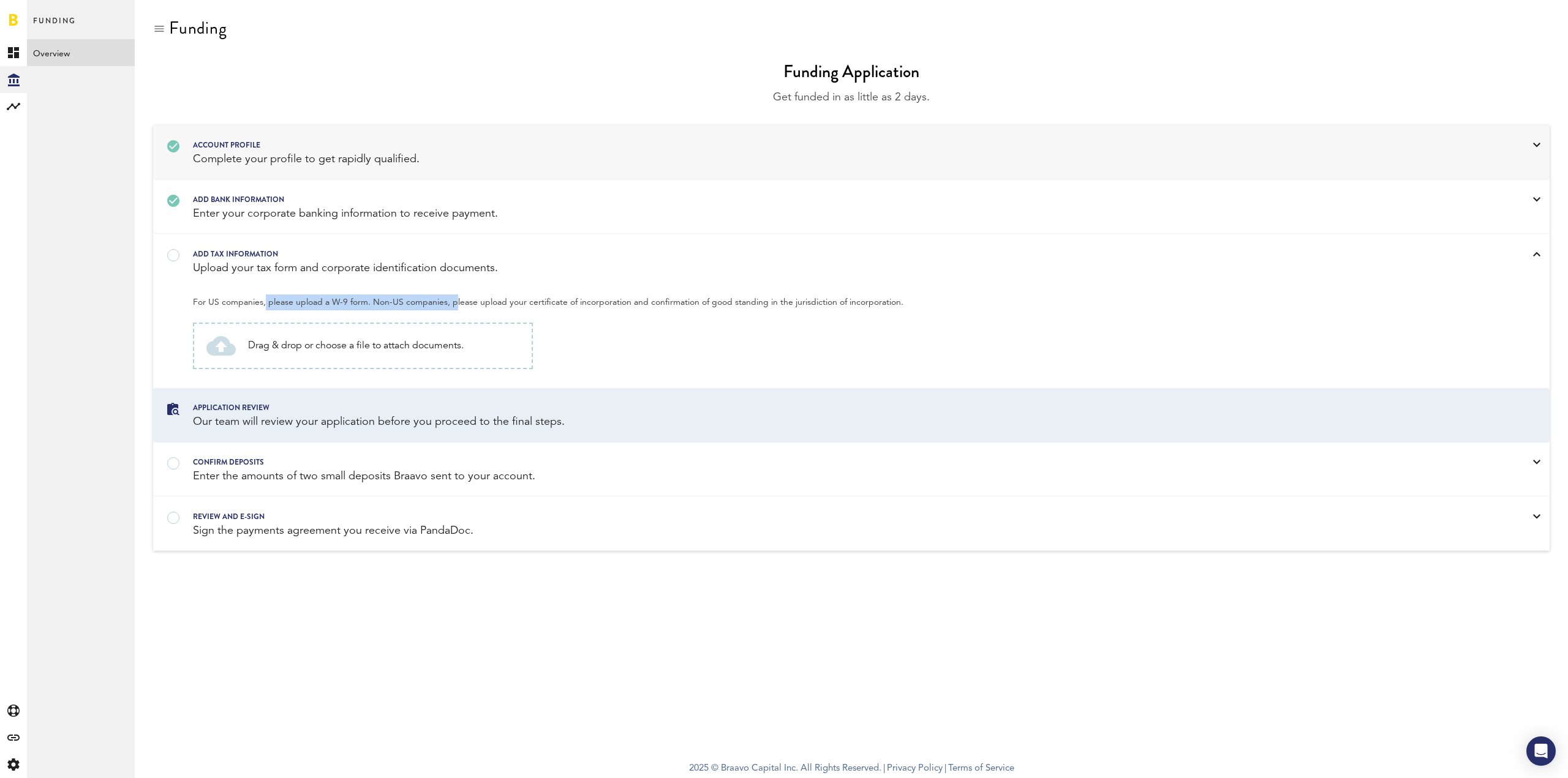
click at [261, 303] on span "For US companies, please upload a W-9 form. Non-US companies, please upload you…" at bounding box center [826, 300] width 1266 height 22
drag, startPoint x: 243, startPoint y: 303, endPoint x: 449, endPoint y: 306, distance: 206.0
click at [449, 306] on span "For US companies, please upload a W-9 form. Non-US companies, please upload you…" at bounding box center [826, 300] width 1266 height 22
click at [303, 347] on span "Drag & drop or choose a file to attach documents." at bounding box center [356, 346] width 216 height 15
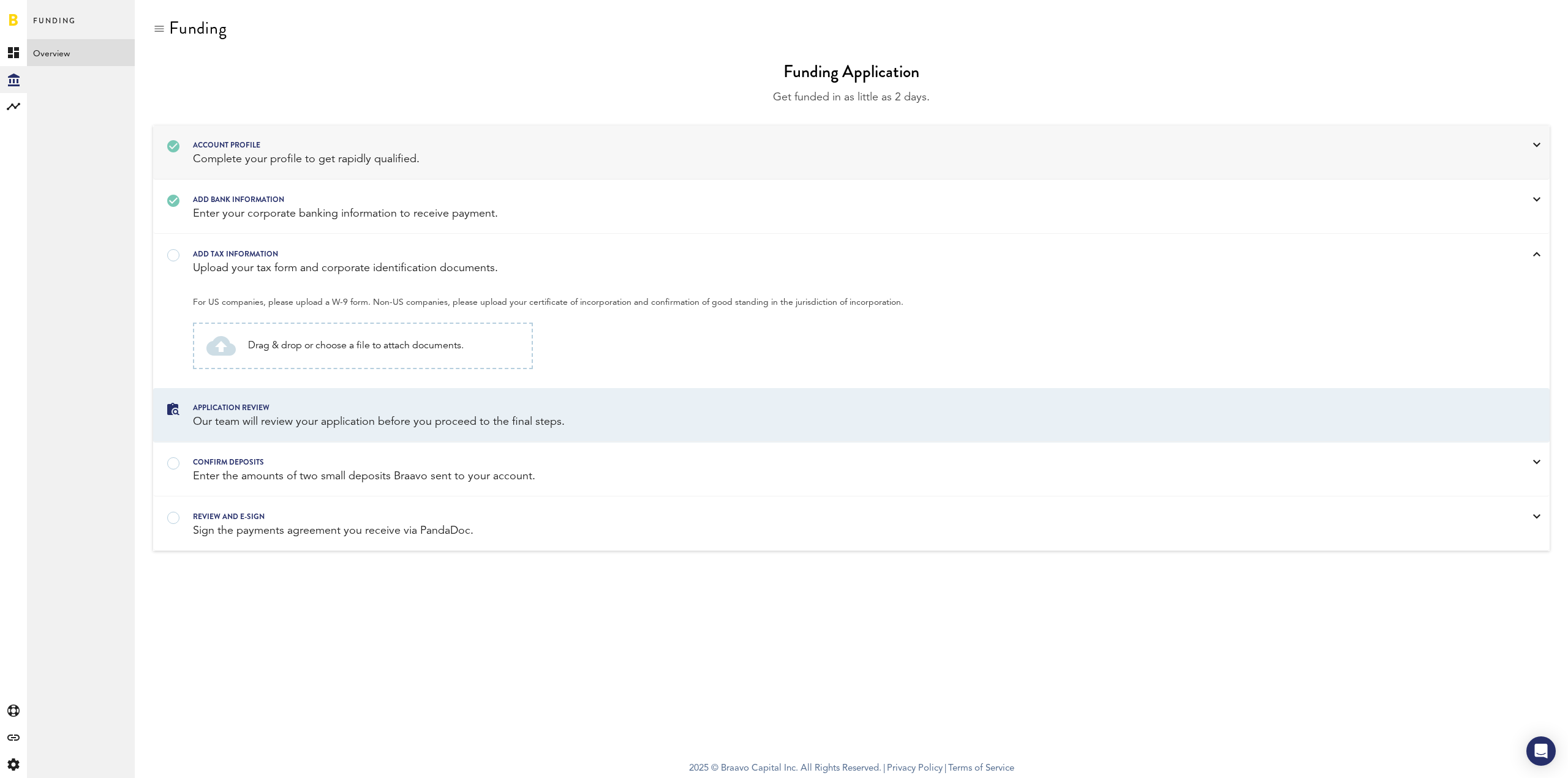
type input "C:\fakepath\EndelSound_CertificateOfIncorporation_20180126 .pdf"
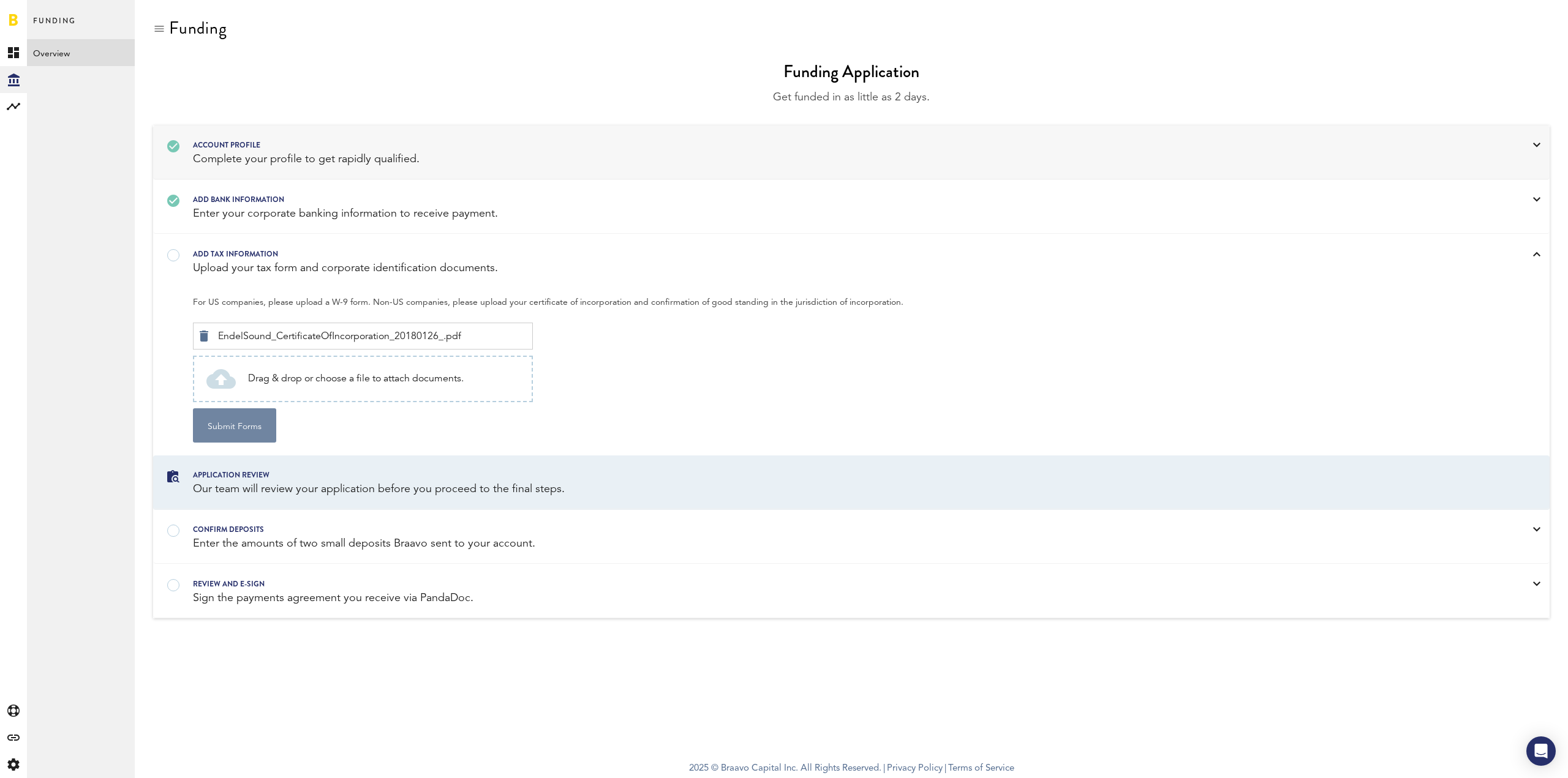
click at [250, 425] on button "Submit Forms" at bounding box center [235, 425] width 84 height 34
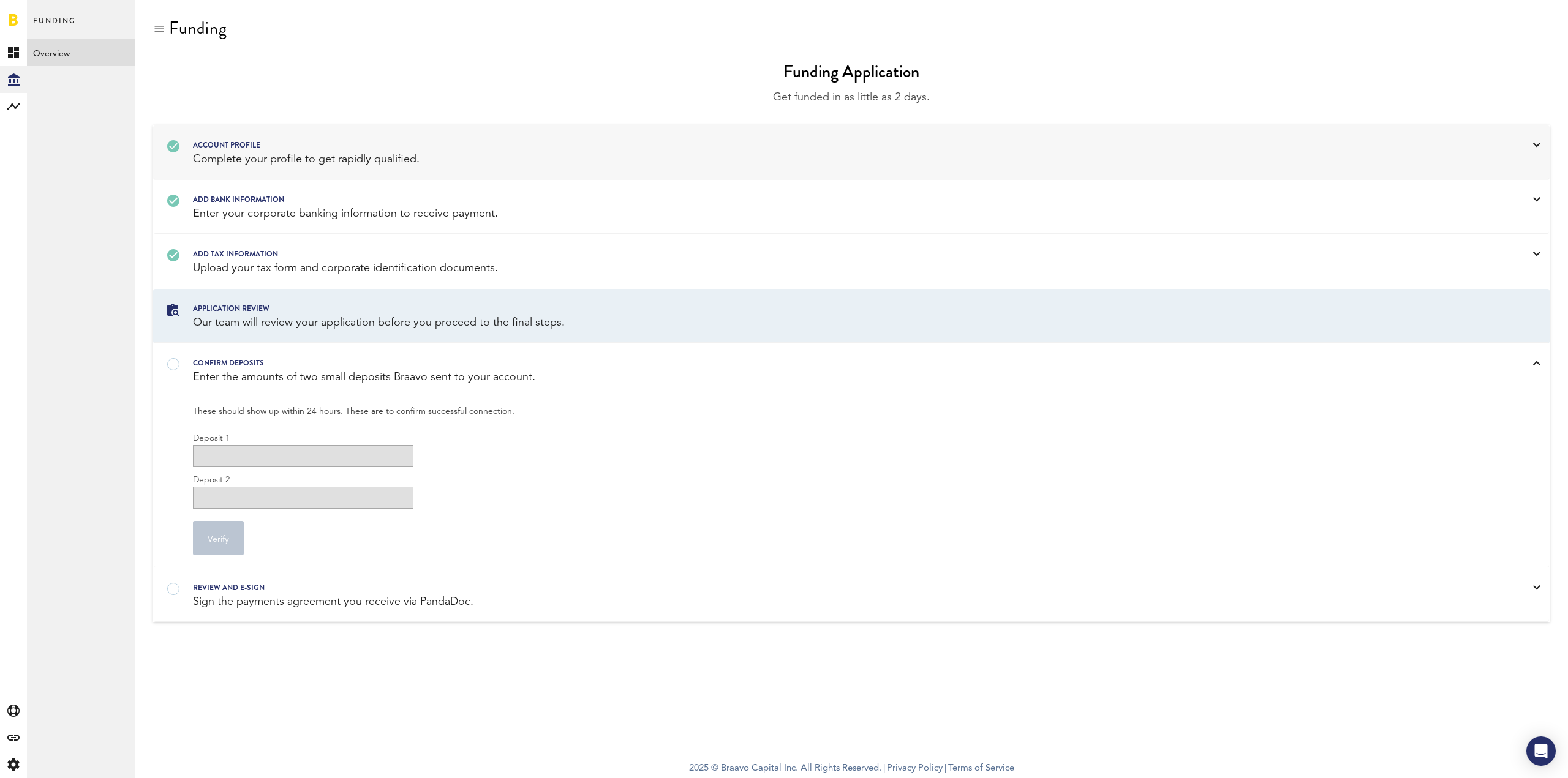
click at [180, 370] on div "confirm deposits Enter the amounts of two small deposits Braavo sent to your ac…" at bounding box center [851, 371] width 1395 height 53
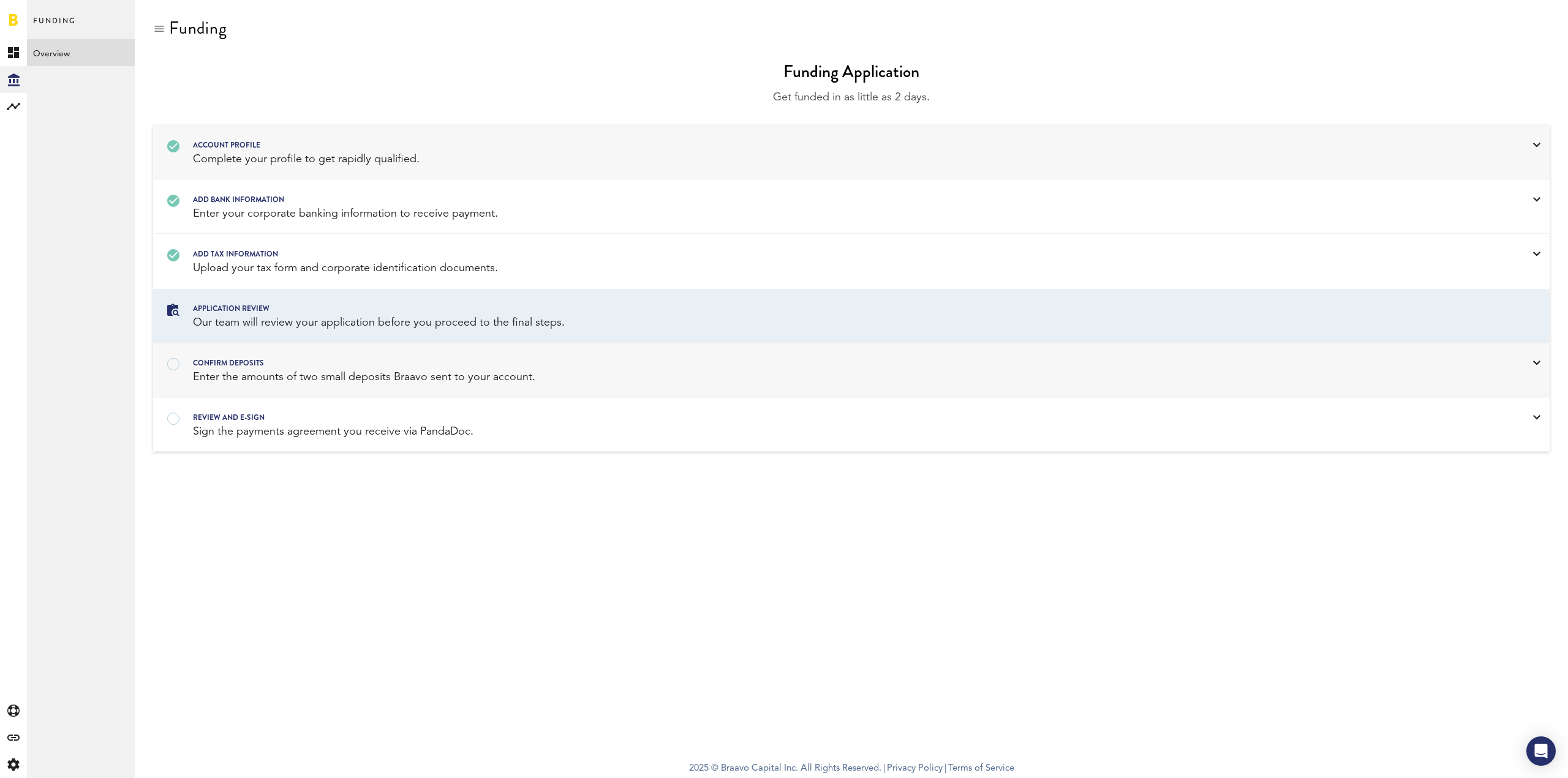
click at [199, 383] on div "Enter the amounts of two small deposits Braavo sent to your account." at bounding box center [836, 377] width 1286 height 15
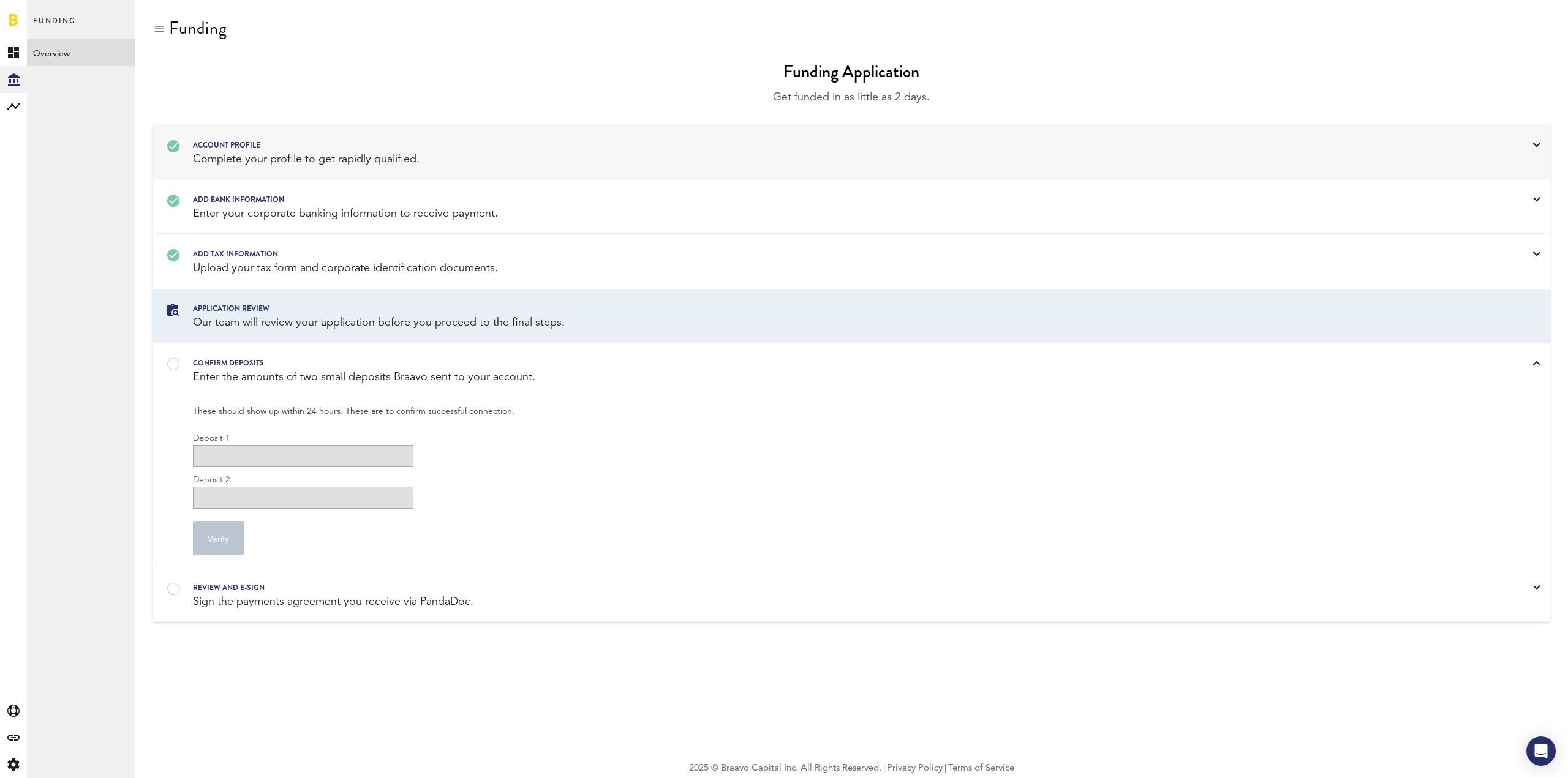
click at [904, 319] on div "Our team will review your application before you proceed to the final steps." at bounding box center [836, 322] width 1286 height 15
click at [427, 303] on div "Application review" at bounding box center [836, 309] width 1286 height 14
click at [243, 311] on div "Application review" at bounding box center [836, 309] width 1286 height 14
click at [151, 311] on div "Funding Funding Application Get funded in as little as 2 days. Account profile …" at bounding box center [852, 320] width 1433 height 640
click at [193, 302] on div at bounding box center [836, 302] width 1286 height 0
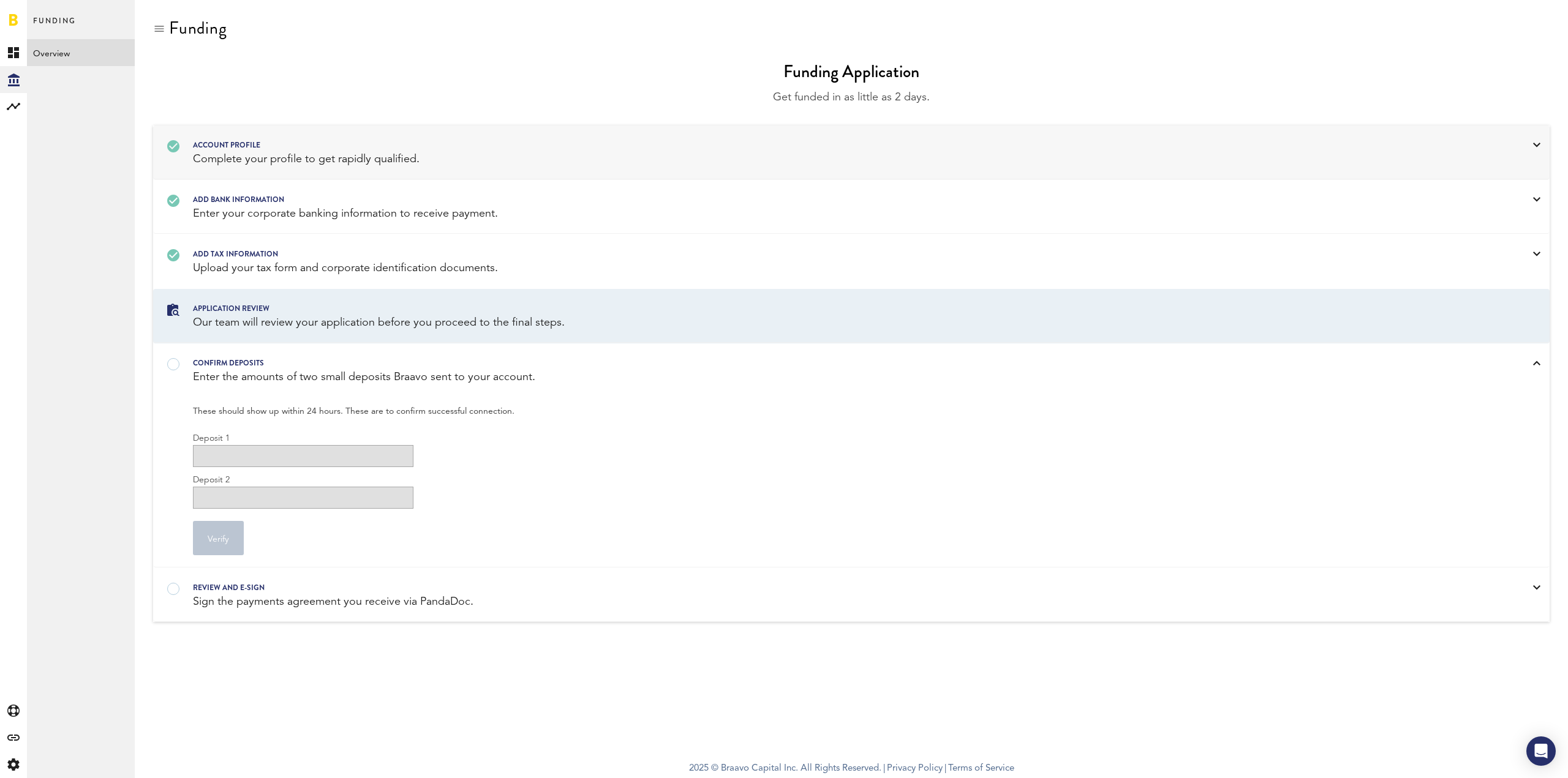
click at [193, 302] on div at bounding box center [836, 302] width 1286 height 0
click at [244, 602] on div "Sign the payments agreement you receive via PandaDoc." at bounding box center [836, 602] width 1286 height 15
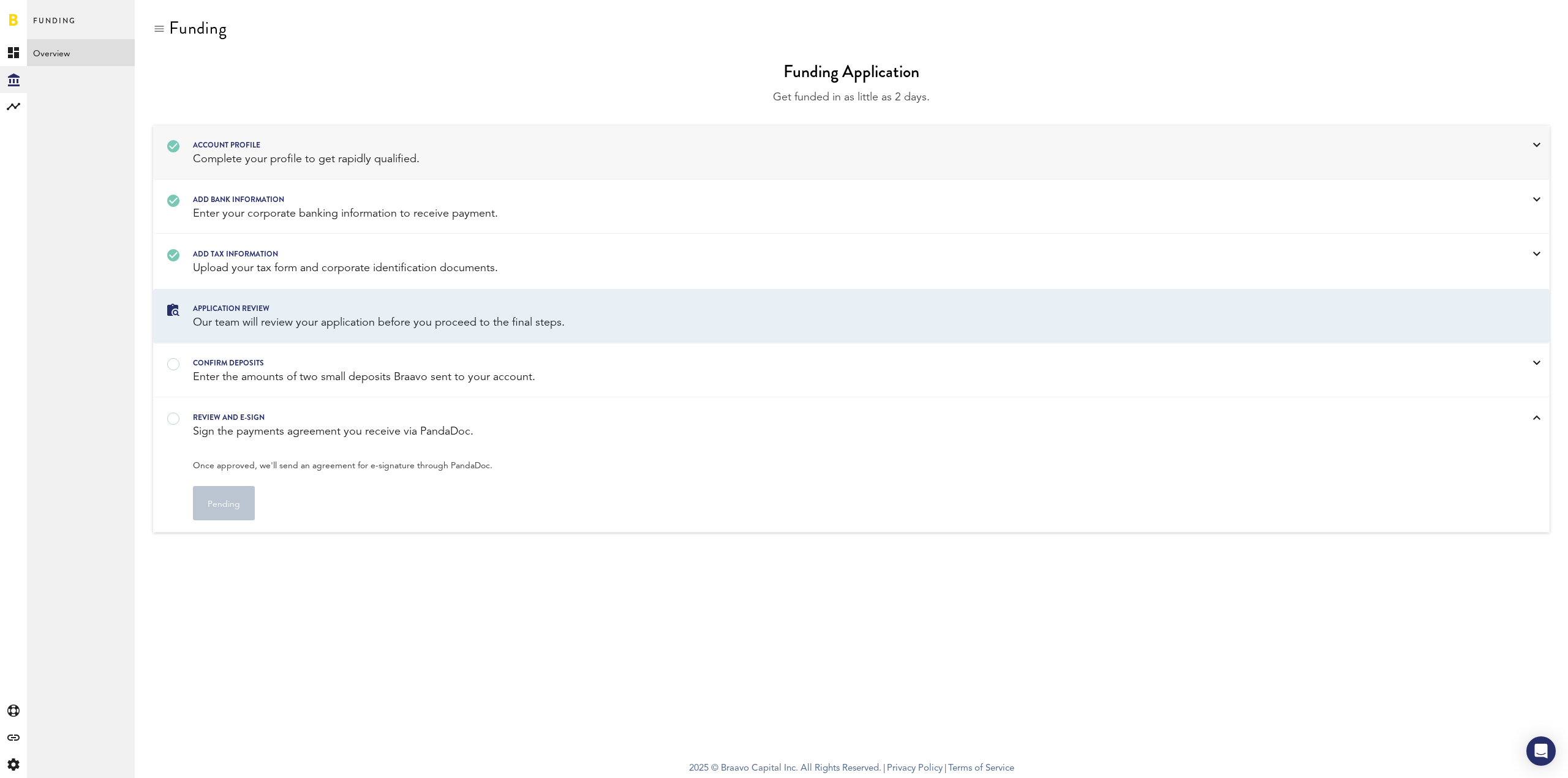
click at [311, 332] on div "Application review Our team will review your application before you proceed to …" at bounding box center [851, 316] width 1395 height 53
click at [14, 52] on rect at bounding box center [14, 53] width 15 height 15
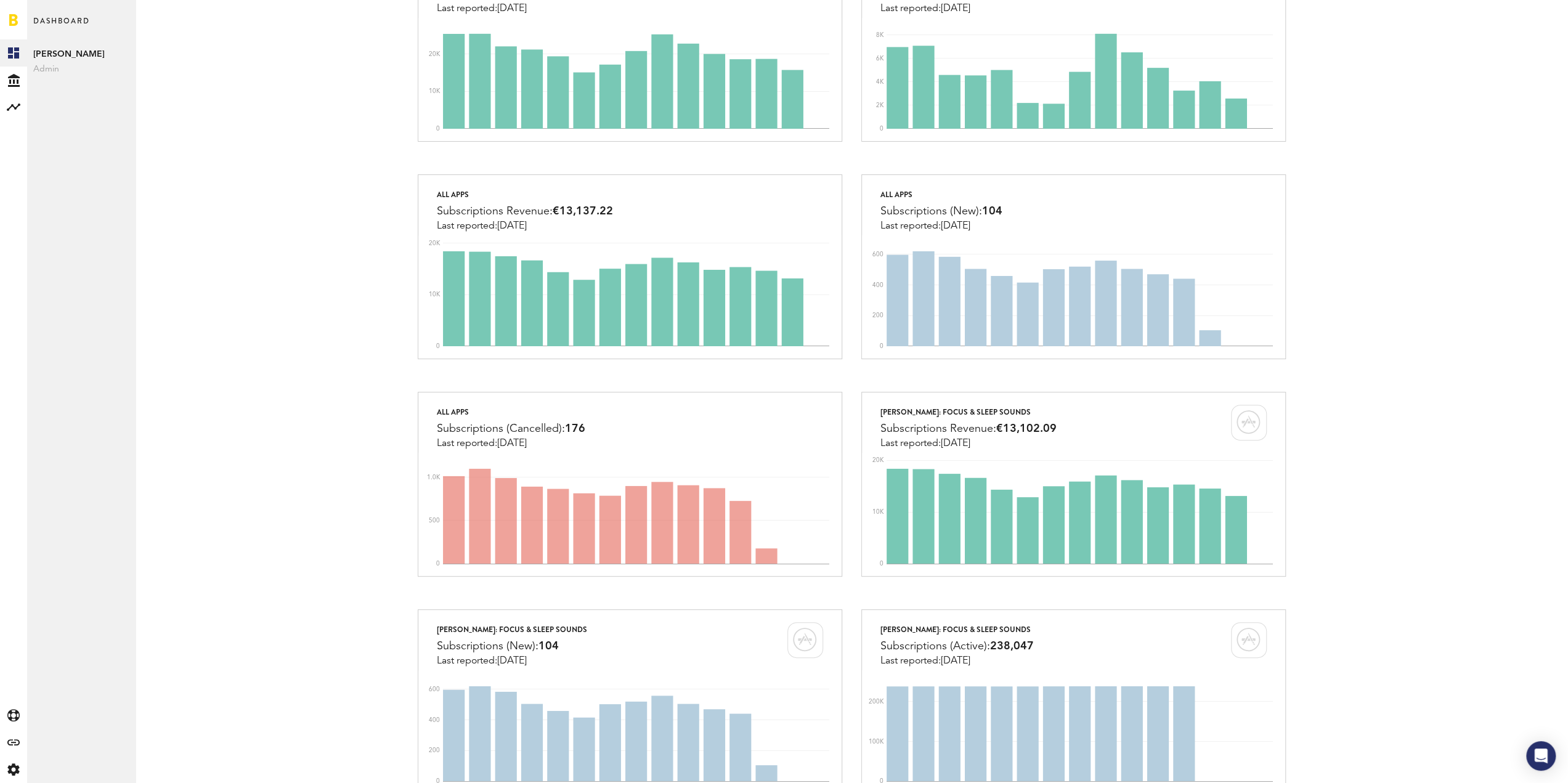
scroll to position [123, 0]
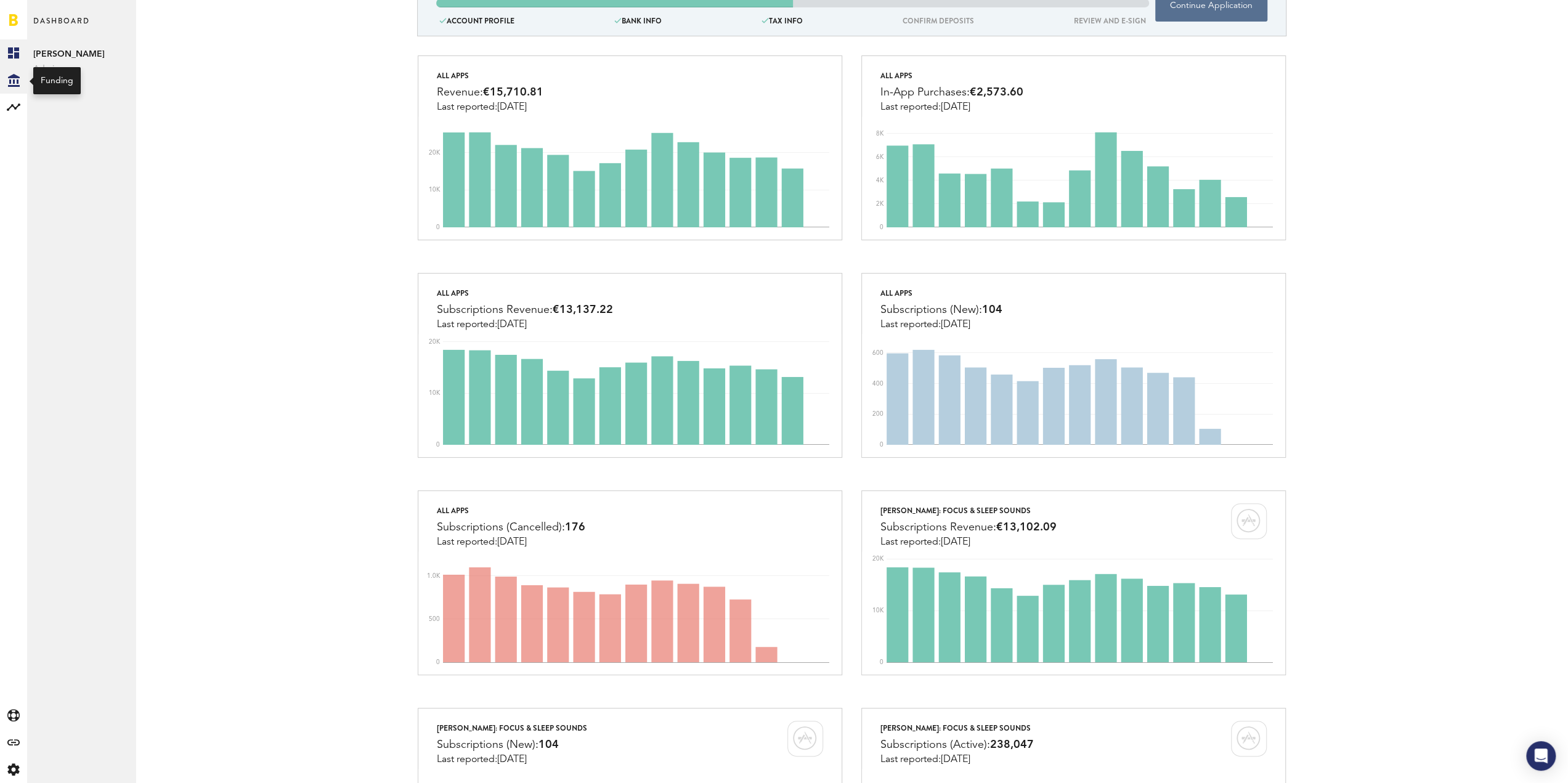
click at [19, 77] on icon at bounding box center [14, 80] width 12 height 13
click at [24, 113] on div at bounding box center [14, 107] width 27 height 27
click at [102, 58] on link "Monetization" at bounding box center [82, 53] width 108 height 27
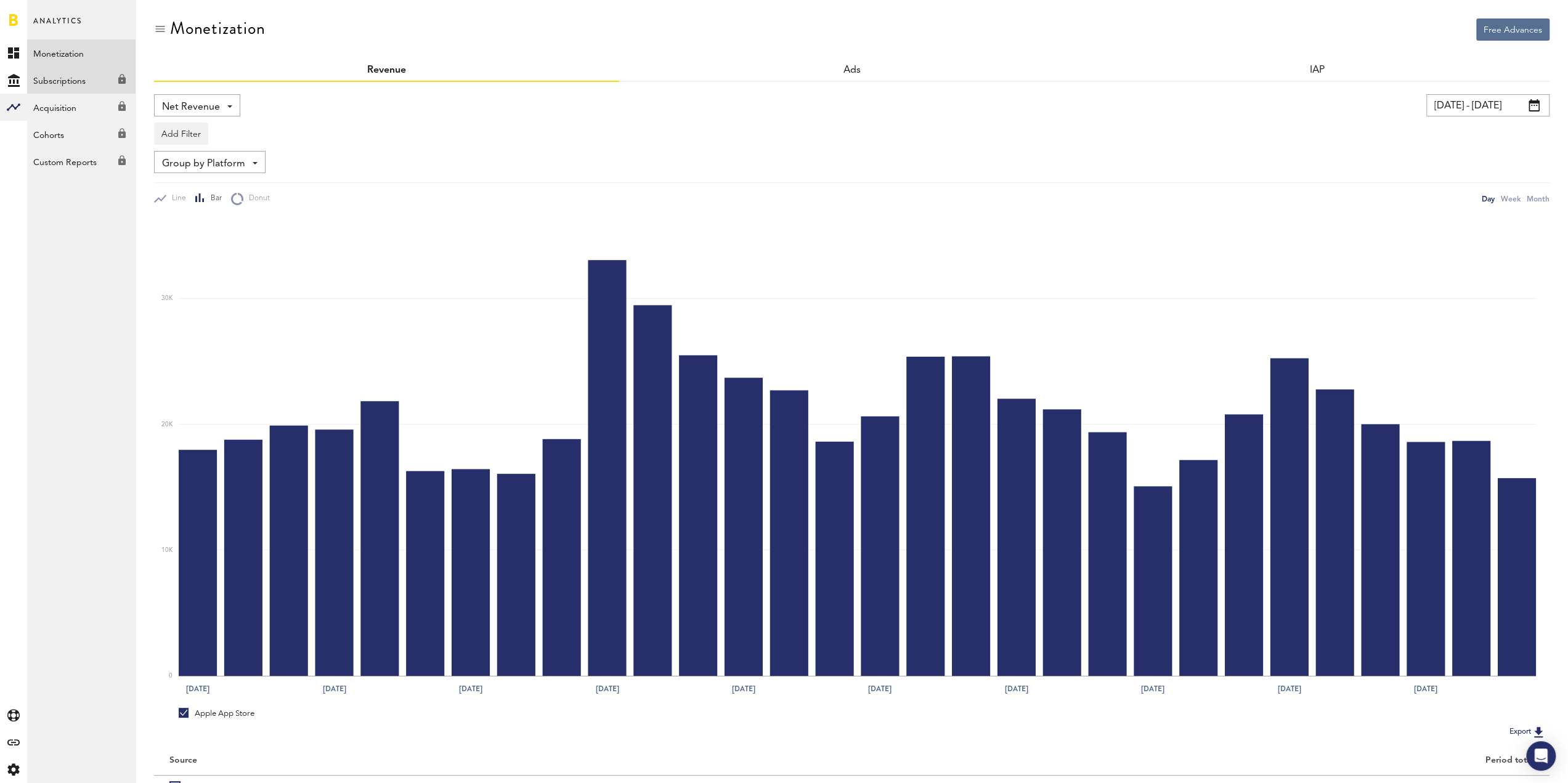
click at [74, 84] on link "Subscriptions Created with Sketch." at bounding box center [82, 80] width 108 height 27
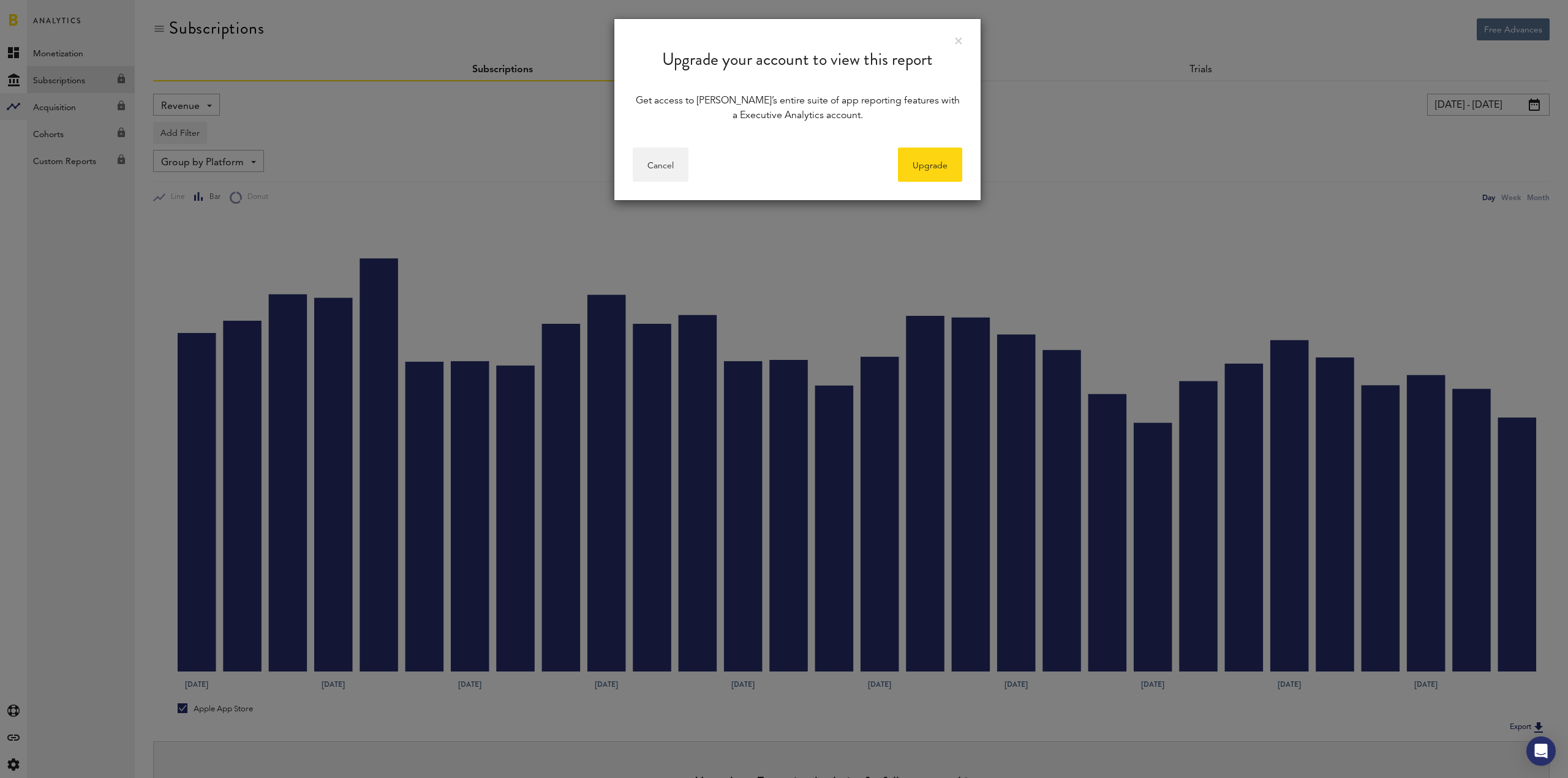
click at [960, 39] on link at bounding box center [959, 41] width 7 height 7
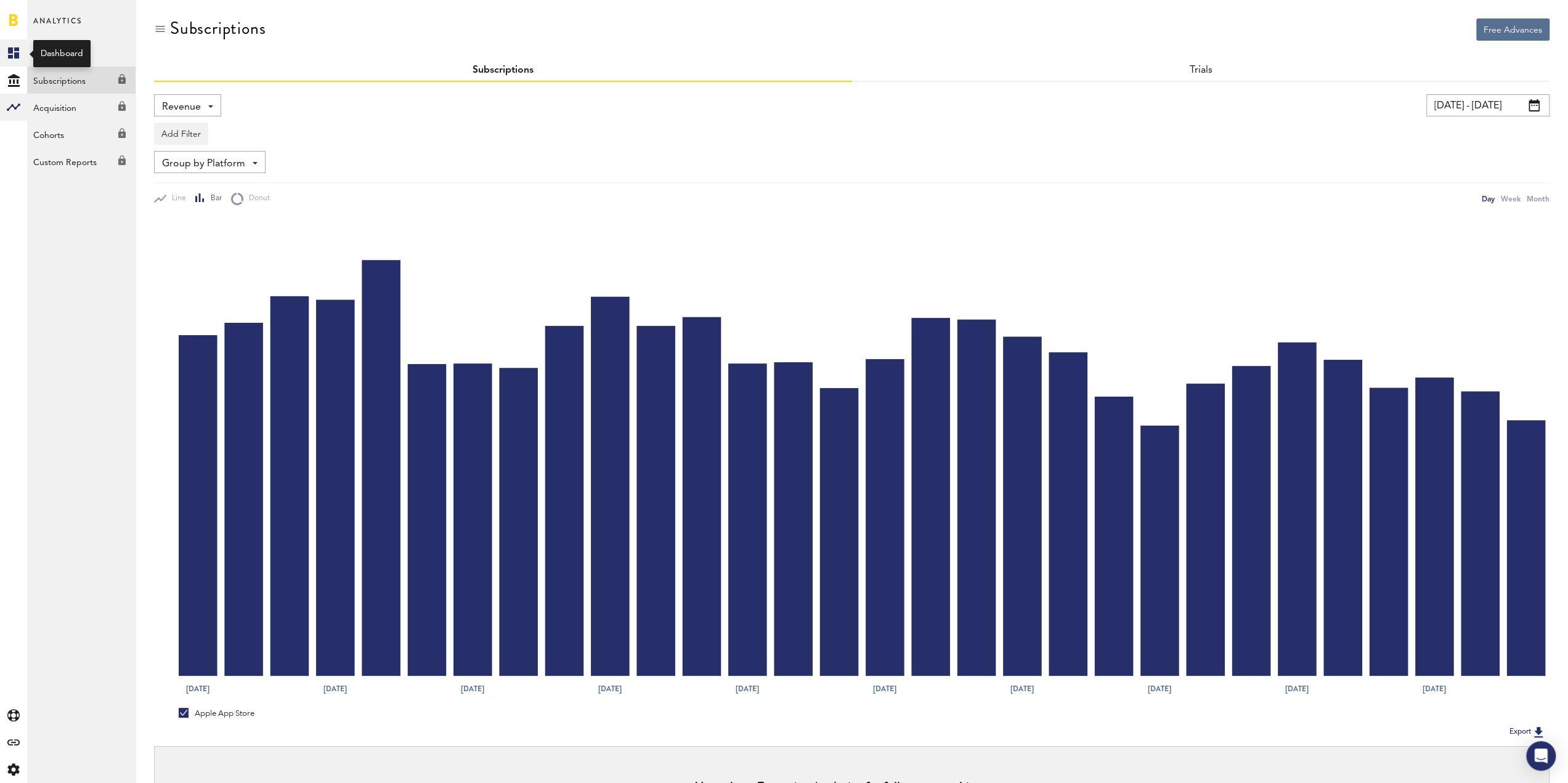
click at [22, 46] on link "Created with Sketch." at bounding box center [14, 53] width 27 height 27
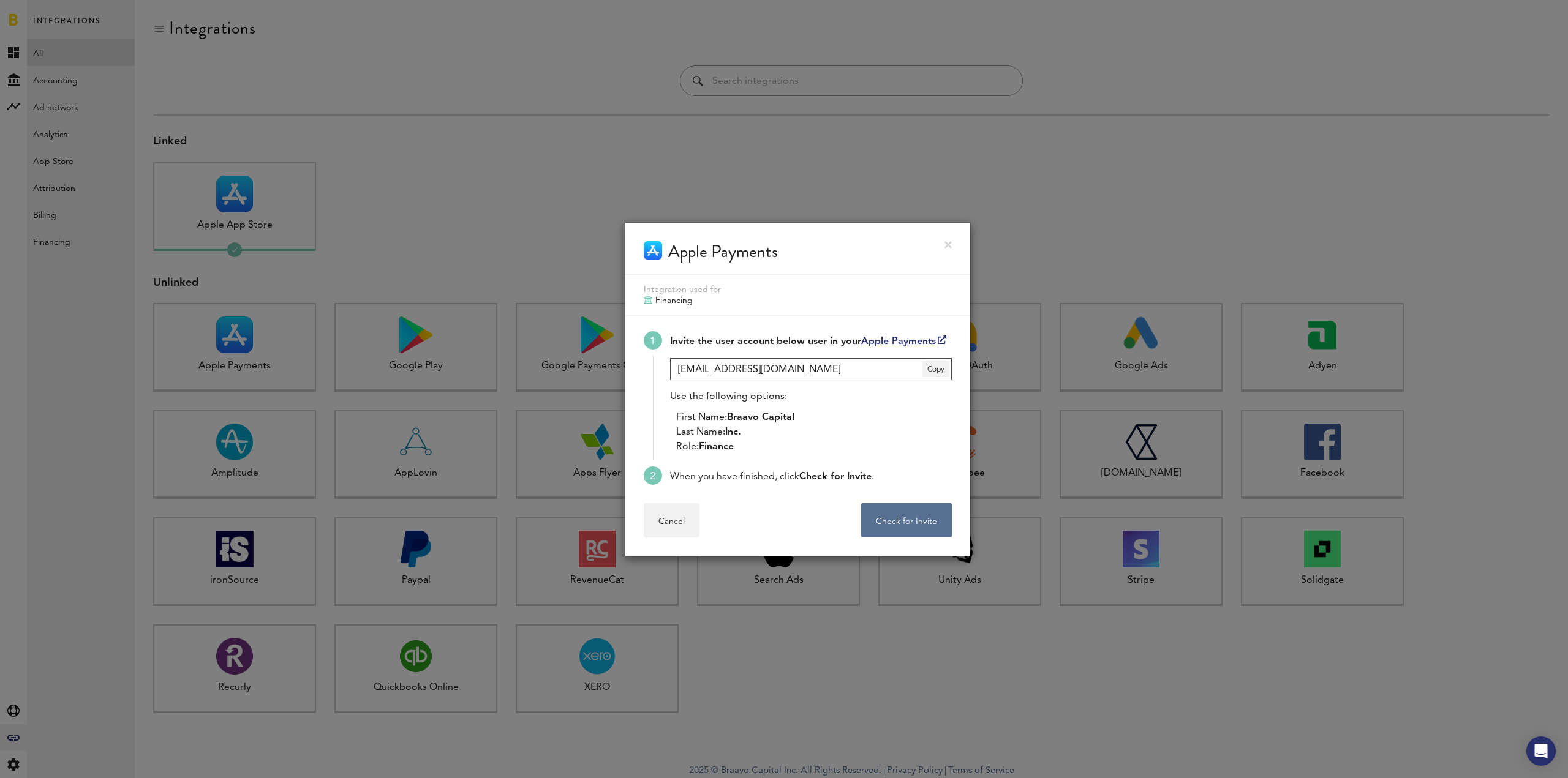
drag, startPoint x: 849, startPoint y: 368, endPoint x: 599, endPoint y: 351, distance: 250.6
click at [599, 351] on div "Apple Payments Integration used for Financing Invite the user account below use…" at bounding box center [798, 389] width 1541 height 778
drag, startPoint x: 801, startPoint y: 454, endPoint x: 786, endPoint y: 429, distance: 29.2
click at [786, 430] on li "Invite the user account below user in your Apple Payments clientservices1@getbr…" at bounding box center [797, 399] width 308 height 136
click at [786, 429] on li "Last Name: Inc." at bounding box center [814, 432] width 276 height 15
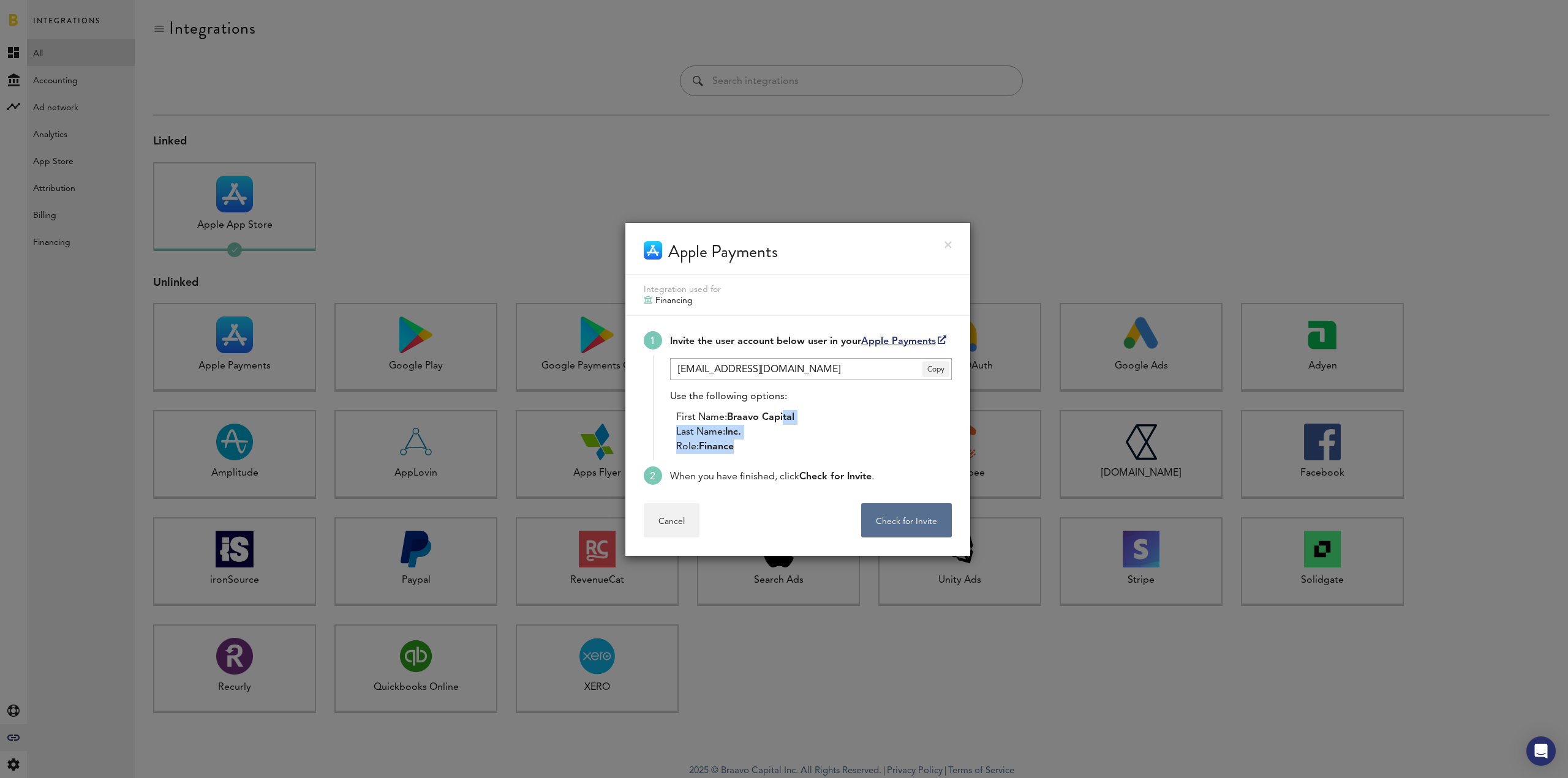
drag, startPoint x: 785, startPoint y: 423, endPoint x: 792, endPoint y: 448, distance: 26.0
click at [792, 448] on ul "First Name: Braavo Capital Last Name: Inc. Role: Finance" at bounding box center [811, 432] width 282 height 44
drag, startPoint x: 895, startPoint y: 482, endPoint x: 808, endPoint y: 466, distance: 88.5
click at [808, 467] on li "When you have finished, click Check for Invite ." at bounding box center [797, 476] width 308 height 19
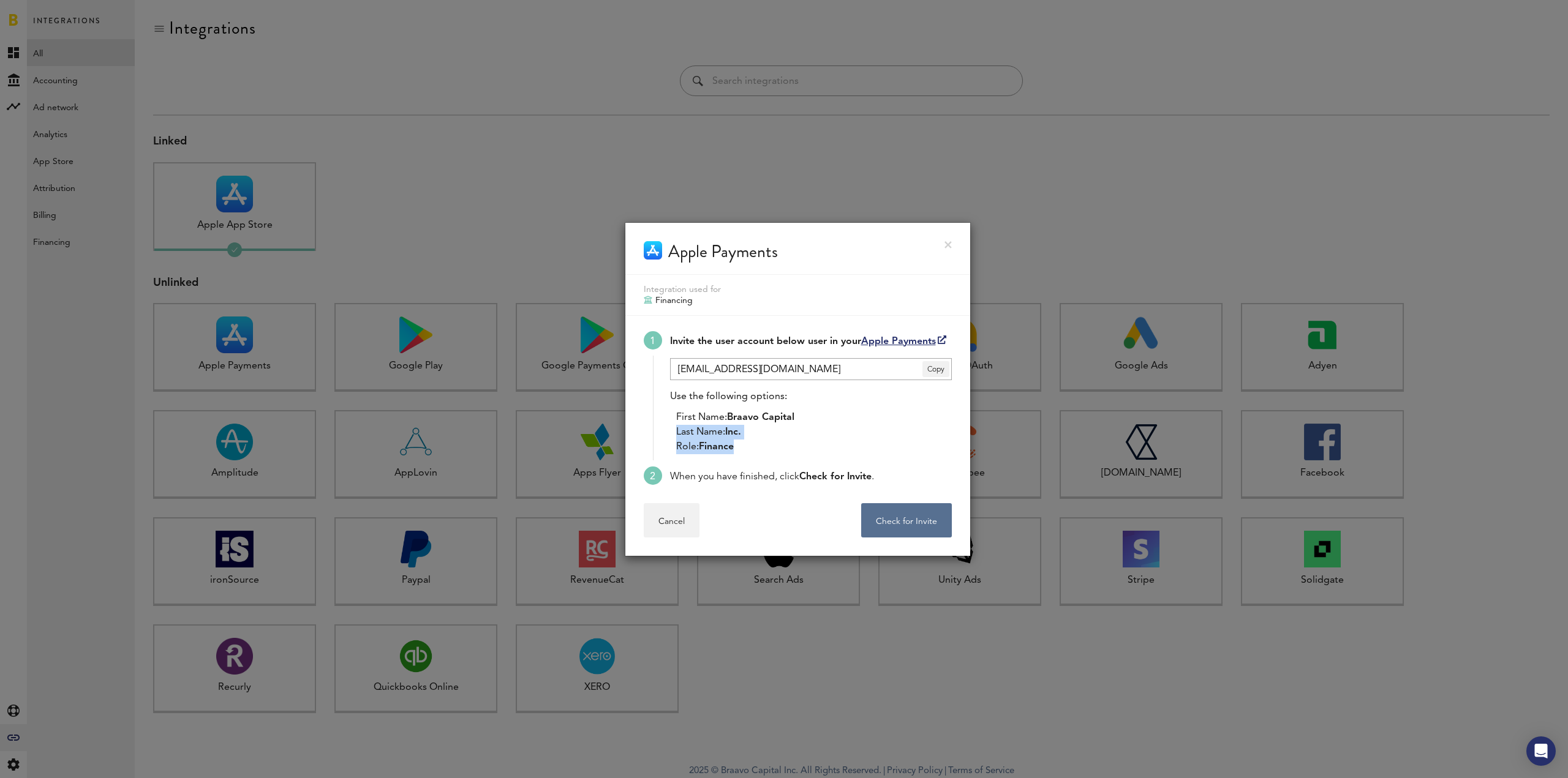
drag, startPoint x: 798, startPoint y: 415, endPoint x: 812, endPoint y: 450, distance: 37.7
click at [812, 450] on ul "First Name: Braavo Capital Last Name: Inc. Role: Finance" at bounding box center [811, 432] width 282 height 44
click at [899, 407] on div "Use the following options: First Name: Braavo Capital Last Name: Inc. Role: Fin…" at bounding box center [811, 421] width 282 height 65
click at [914, 339] on link "Apple Payments" at bounding box center [904, 342] width 85 height 10
